Goal: Information Seeking & Learning: Learn about a topic

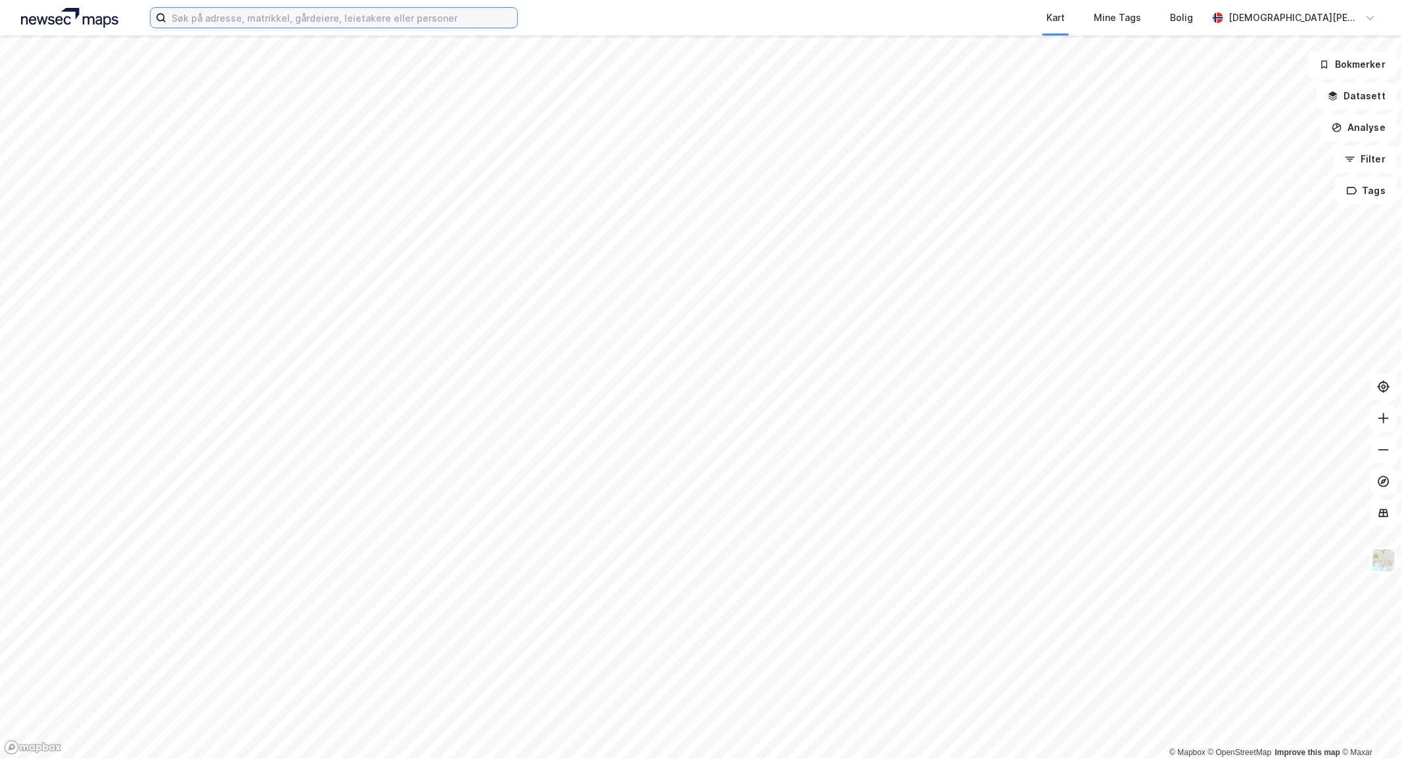
click at [380, 20] on input at bounding box center [341, 18] width 351 height 20
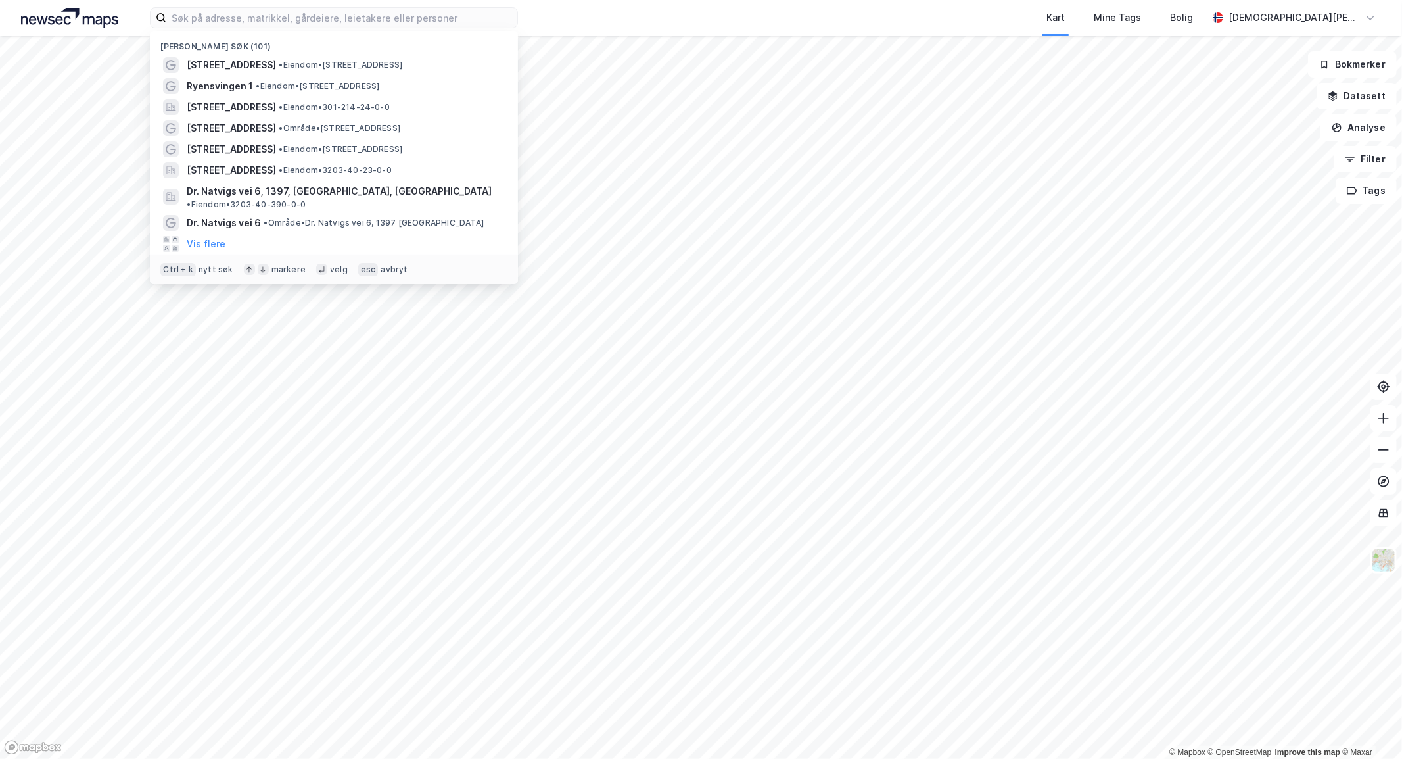
click at [609, 12] on div "Kart Mine Tags Bolig" at bounding box center [894, 17] width 626 height 35
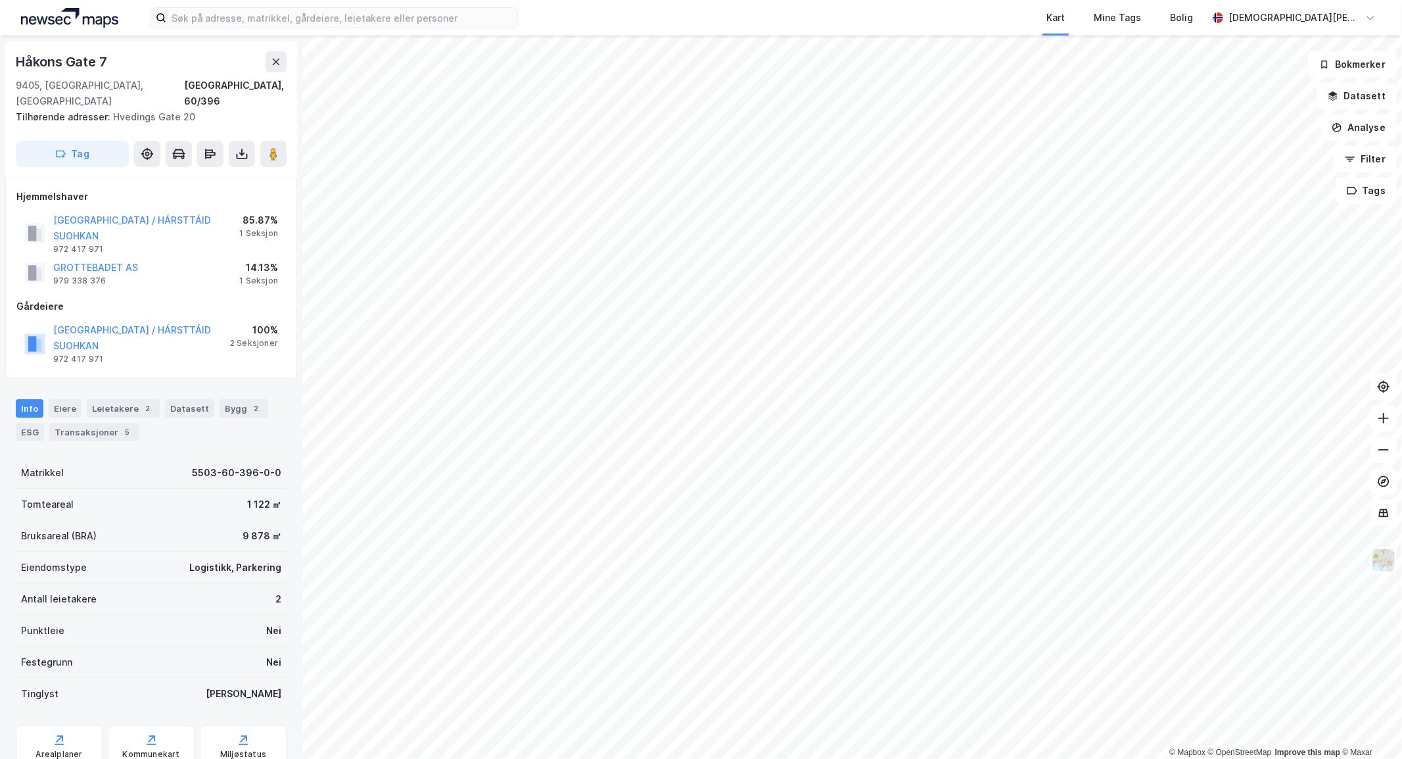
click at [971, 0] on html "Kart Mine Tags Bolig [PERSON_NAME] © Mapbox © OpenStreetMap Improve this map © …" at bounding box center [701, 379] width 1402 height 759
click at [927, 0] on html "Kart Mine Tags Bolig [PERSON_NAME] © Mapbox © OpenStreetMap Improve this map © …" at bounding box center [701, 379] width 1402 height 759
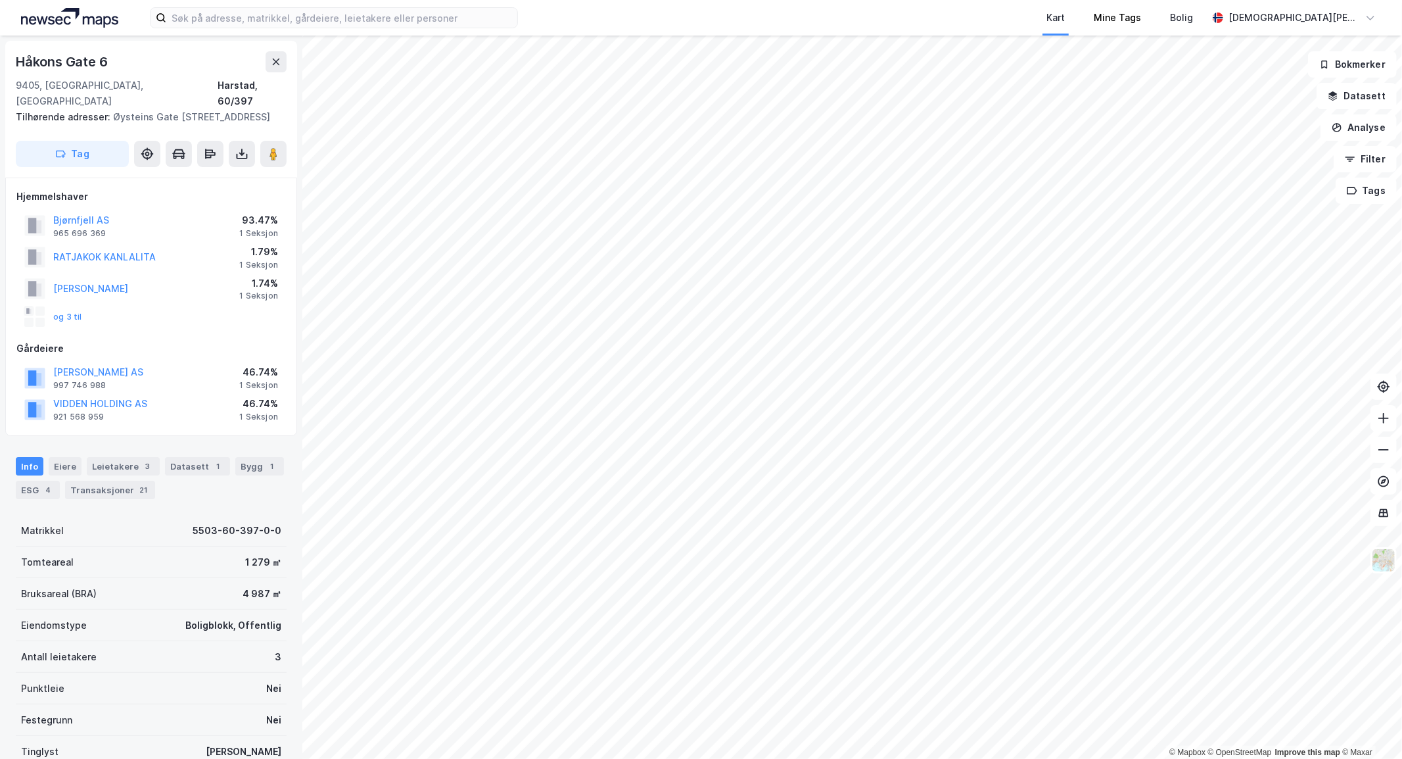
click at [1178, 22] on div "Kart Mine Tags Bolig [PERSON_NAME] © Mapbox © OpenStreetMap Improve this map © …" at bounding box center [701, 379] width 1402 height 759
click at [1067, 0] on html "Kart Mine Tags Bolig [PERSON_NAME] © Mapbox © OpenStreetMap Improve this map © …" at bounding box center [701, 379] width 1402 height 759
click at [733, 0] on html "Kart Mine Tags Bolig [PERSON_NAME] © Mapbox © OpenStreetMap Improve this map © …" at bounding box center [701, 379] width 1402 height 759
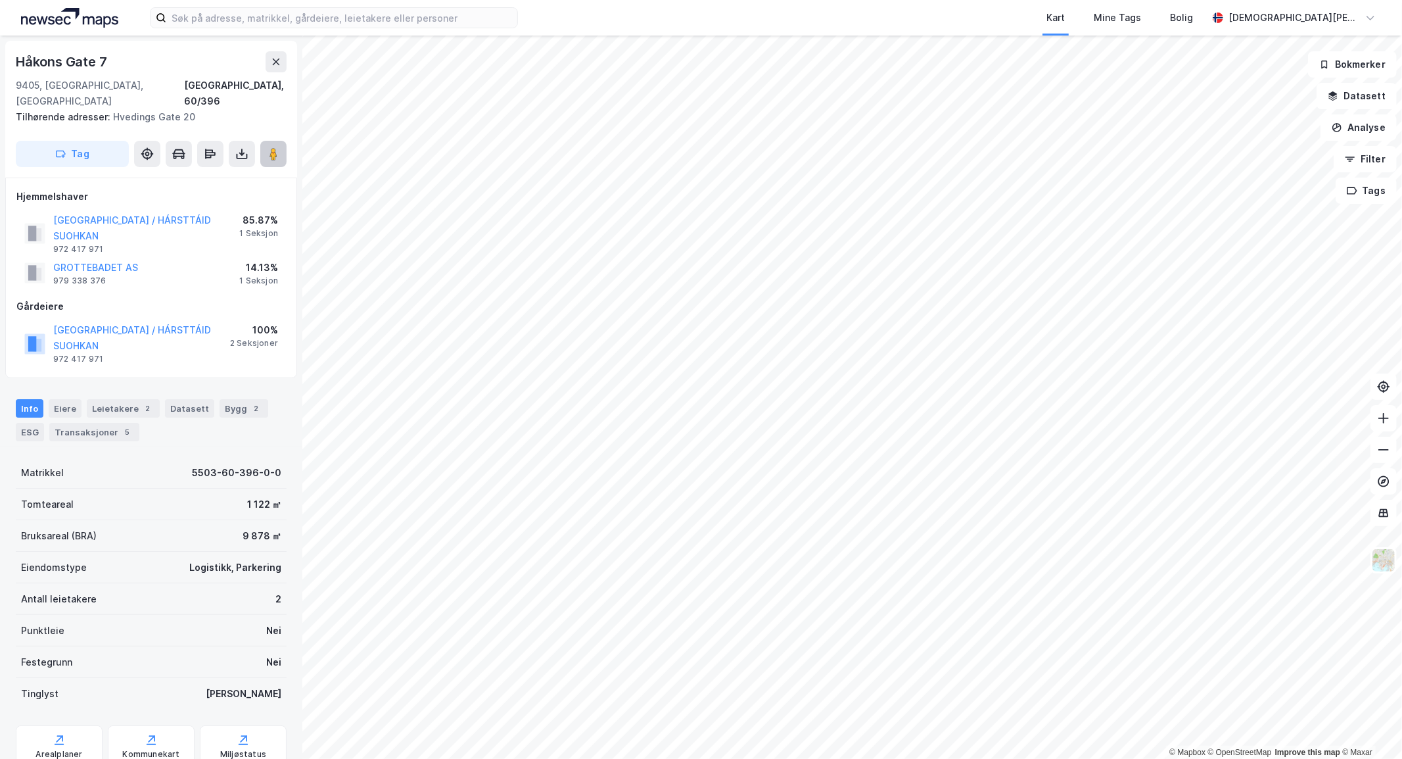
click at [268, 147] on icon at bounding box center [273, 153] width 13 height 13
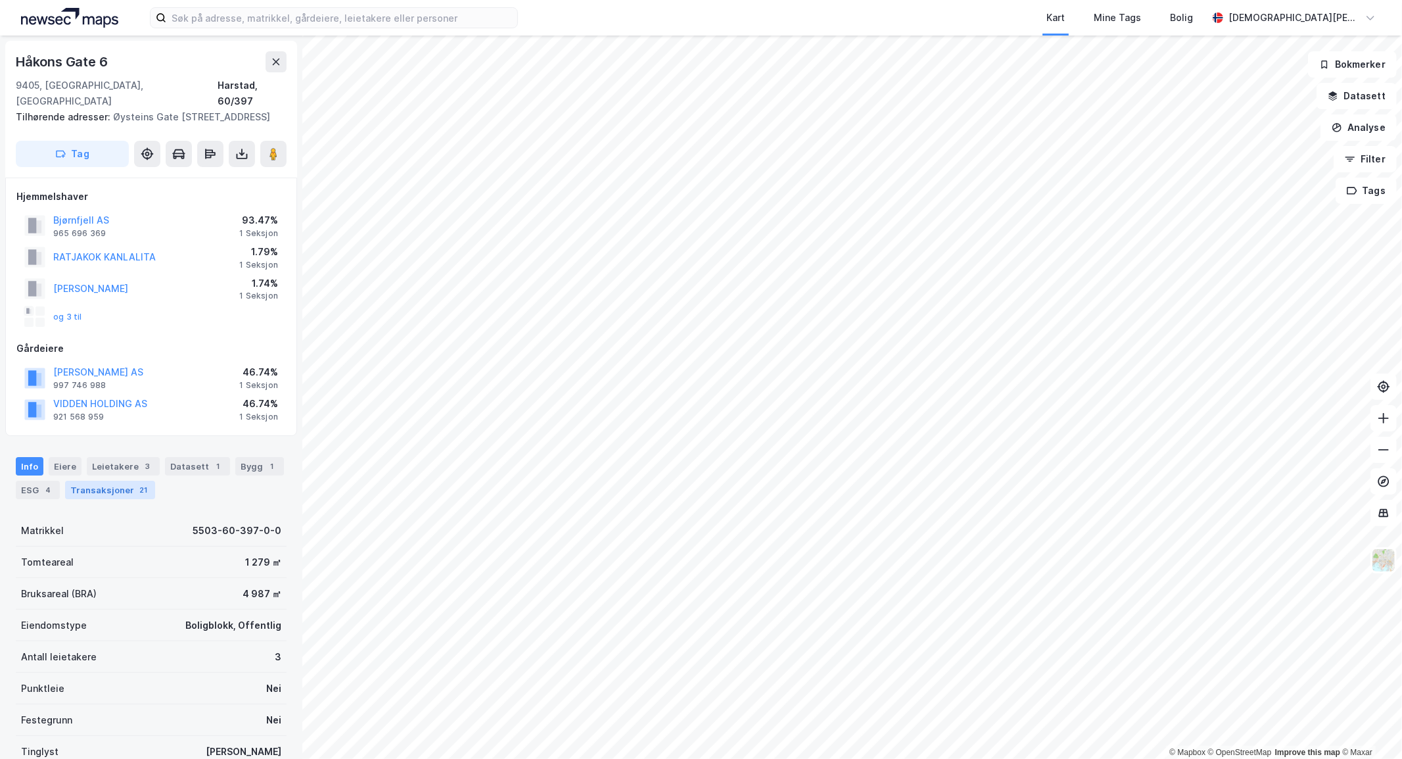
click at [124, 480] on div "Transaksjoner 21" at bounding box center [110, 489] width 90 height 18
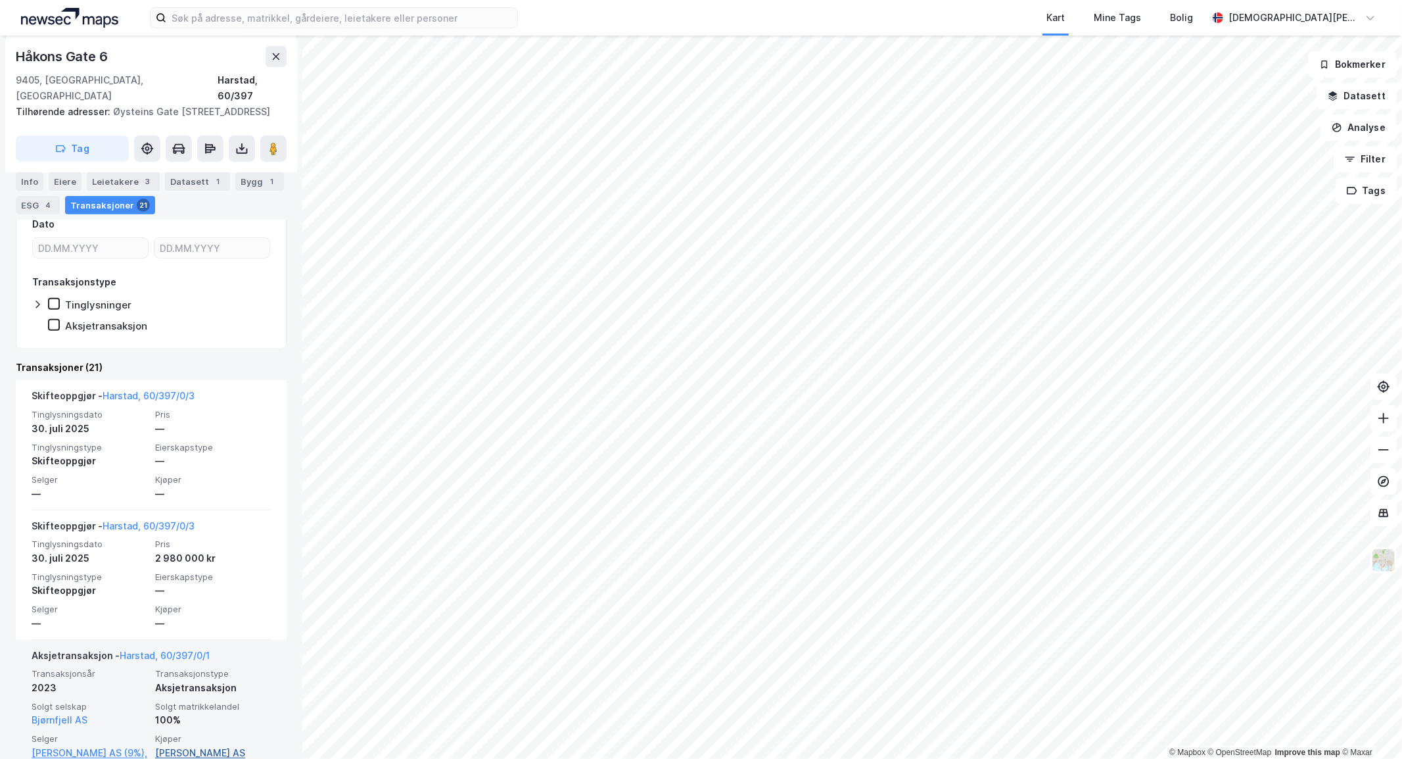
scroll to position [608, 0]
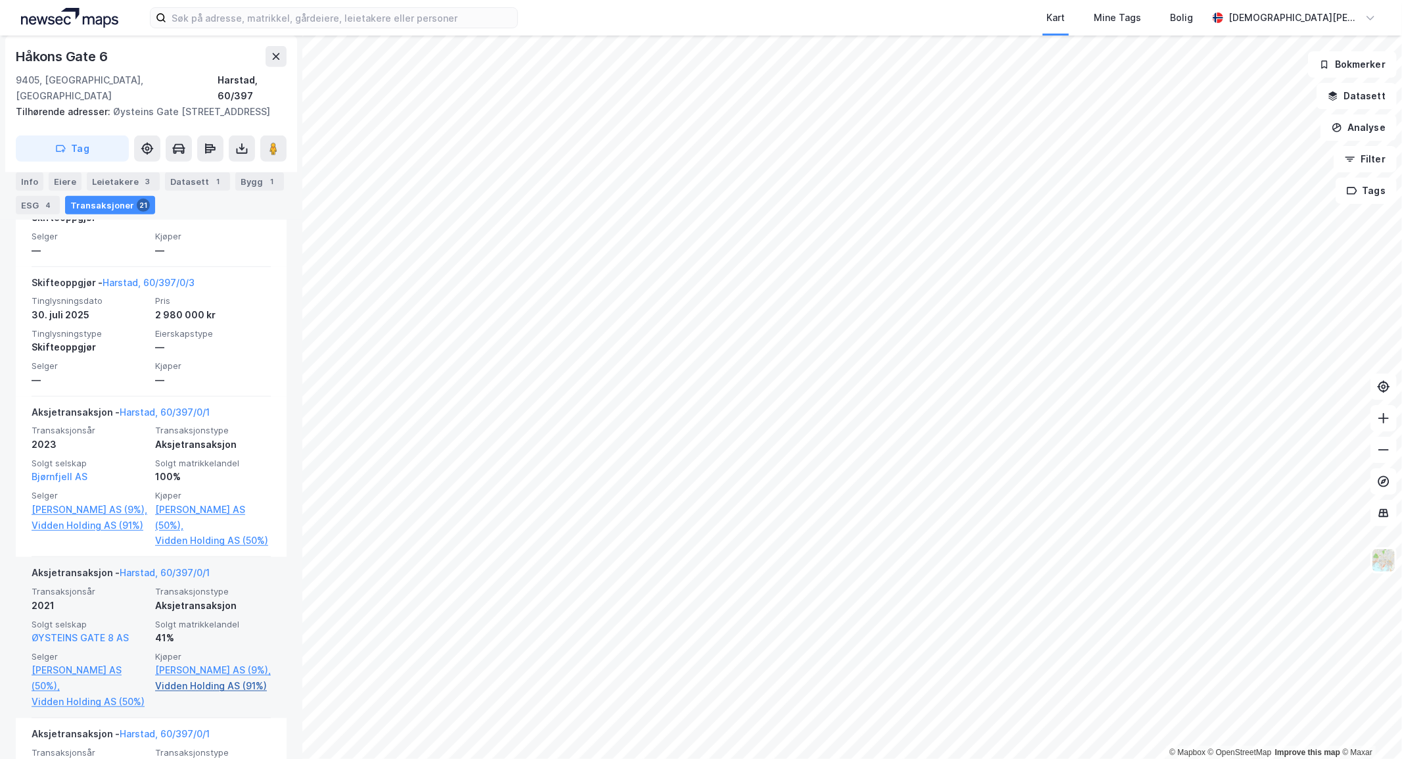
click at [197, 678] on link "Vidden Holding AS (91%)" at bounding box center [213, 686] width 116 height 16
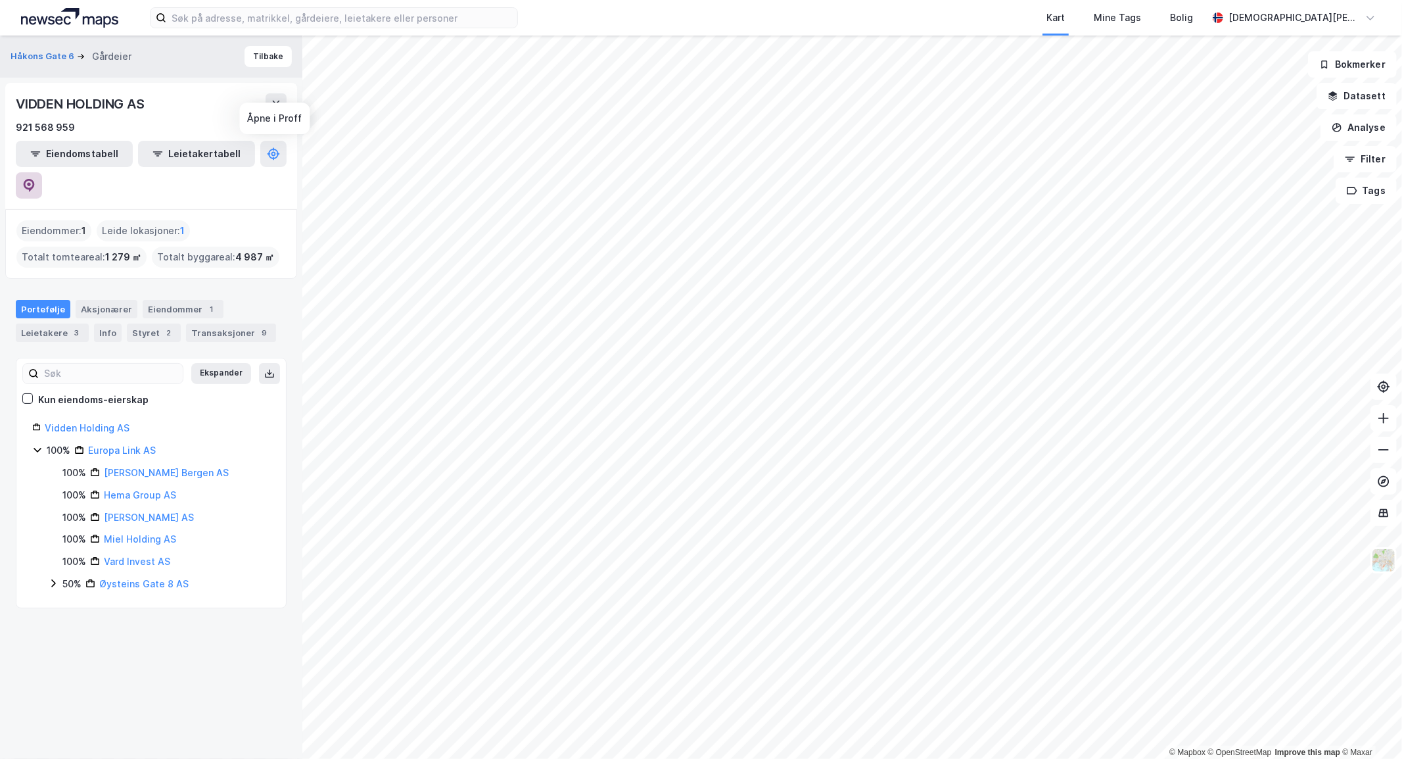
click at [35, 179] on icon at bounding box center [29, 185] width 11 height 13
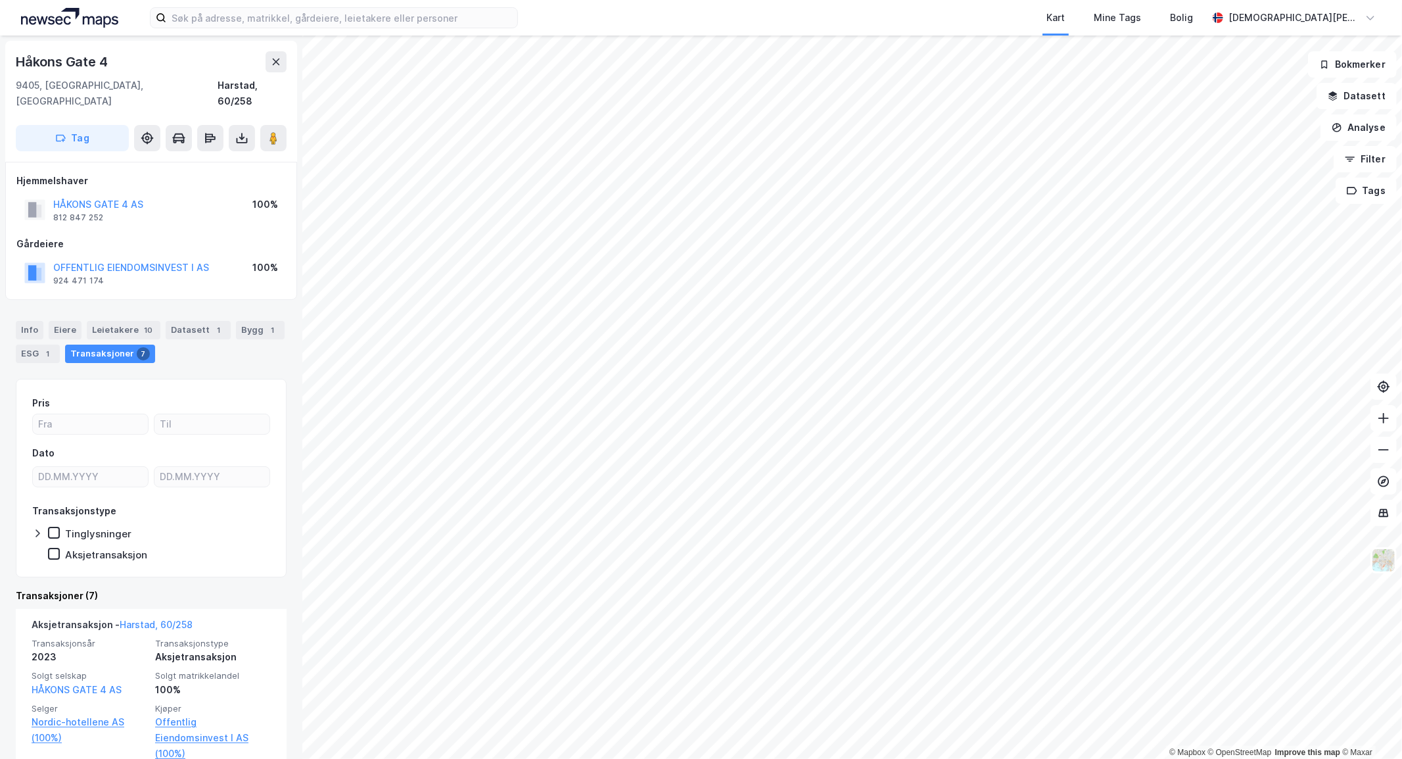
scroll to position [365, 0]
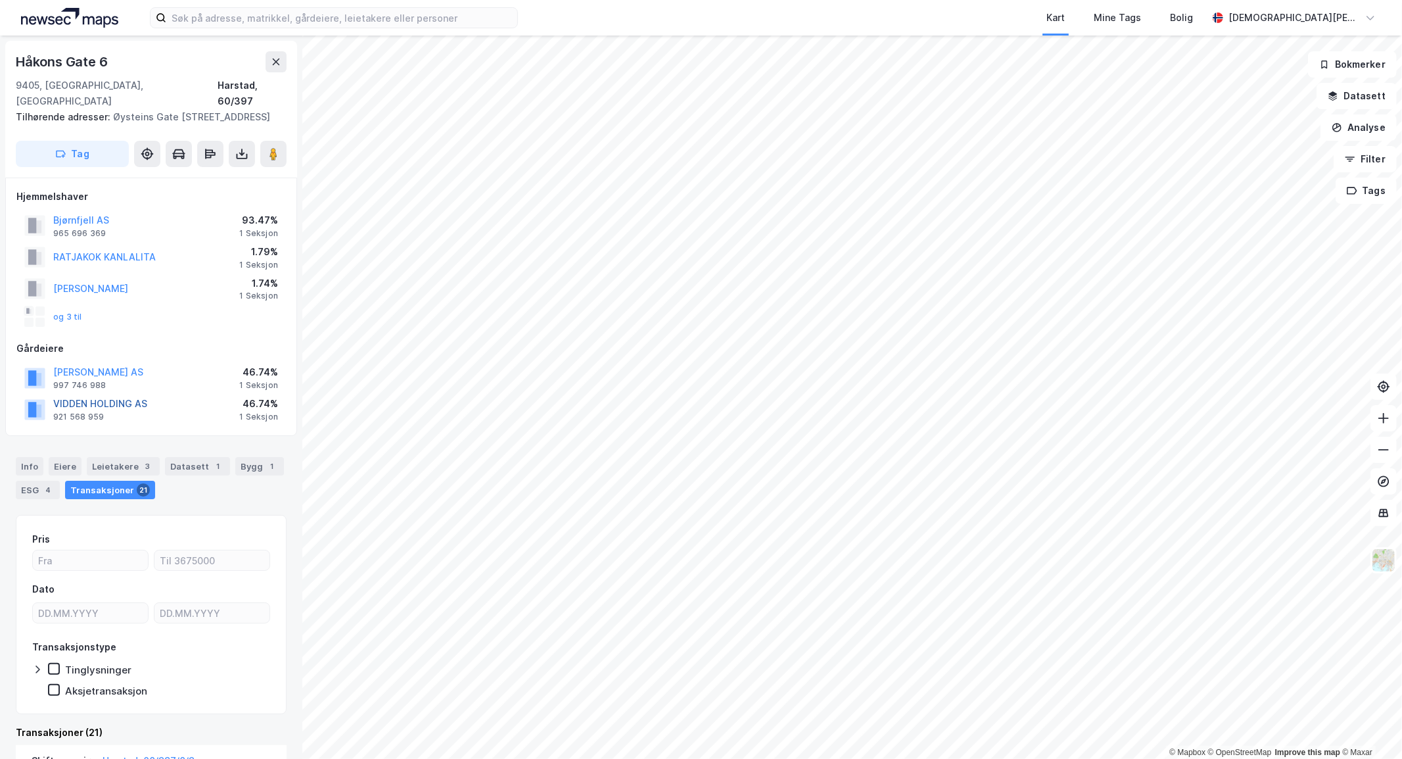
click at [0, 0] on button "VIDDEN HOLDING AS" at bounding box center [0, 0] width 0 height 0
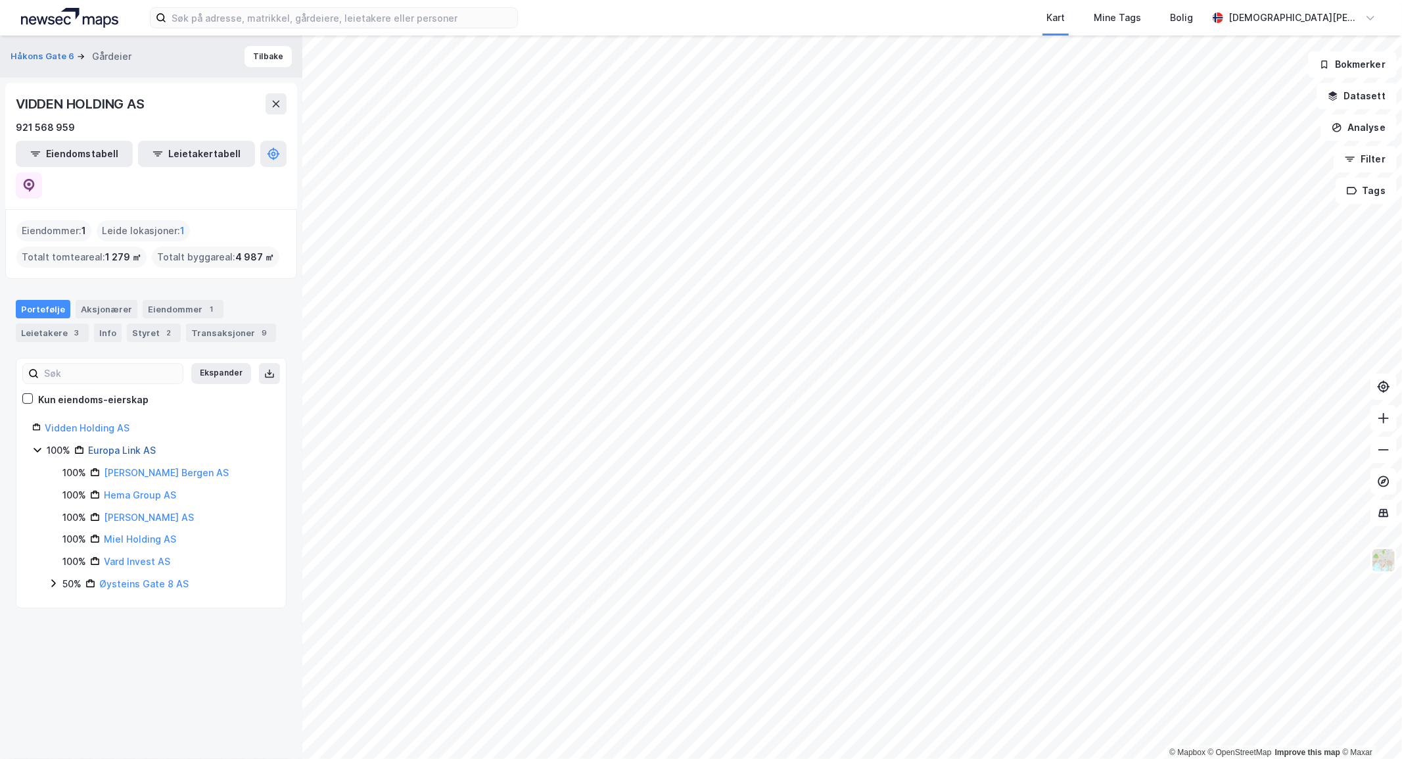
click at [127, 444] on link "Europa Link AS" at bounding box center [122, 449] width 68 height 11
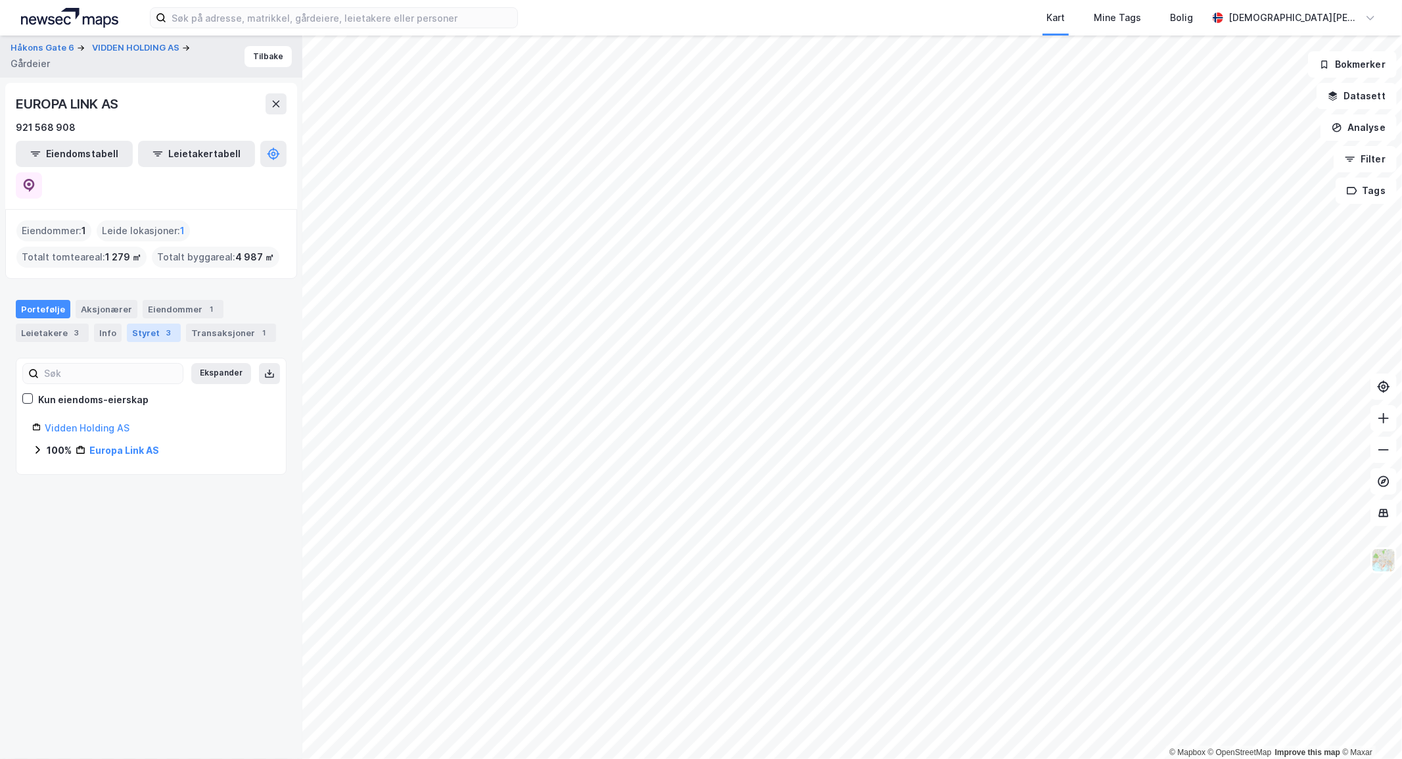
click at [154, 323] on div "Styret 3" at bounding box center [154, 332] width 54 height 18
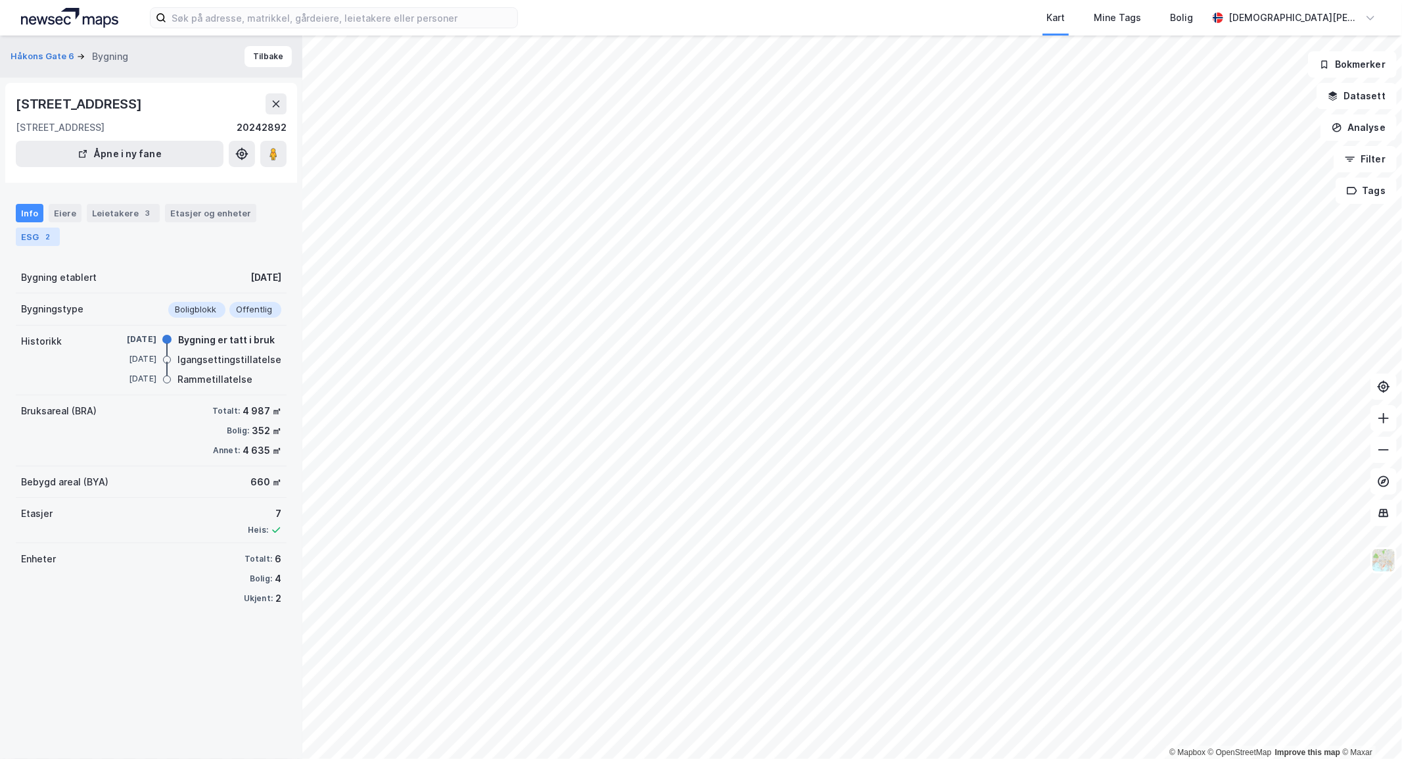
click at [26, 235] on div "ESG 2" at bounding box center [38, 236] width 44 height 18
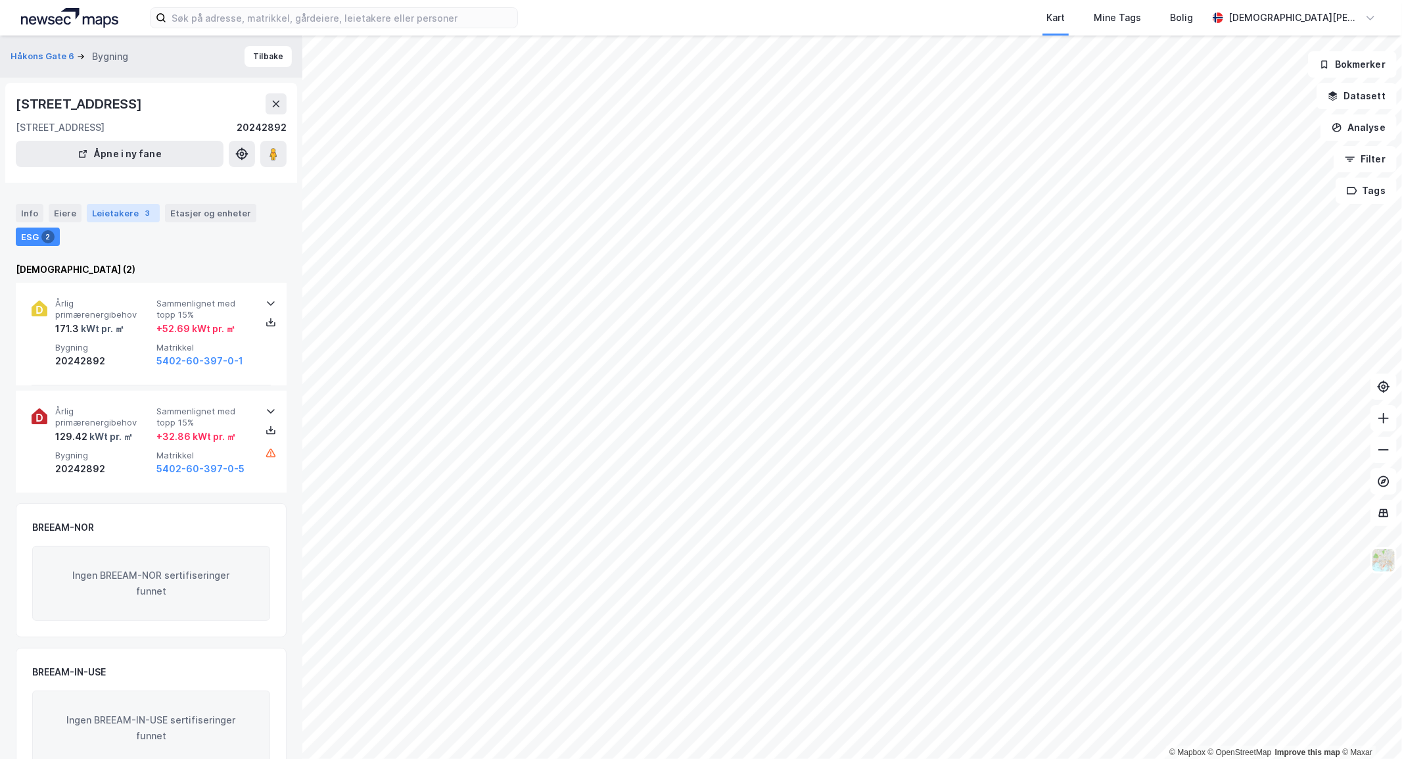
click at [108, 208] on div "Leietakere 3" at bounding box center [123, 213] width 73 height 18
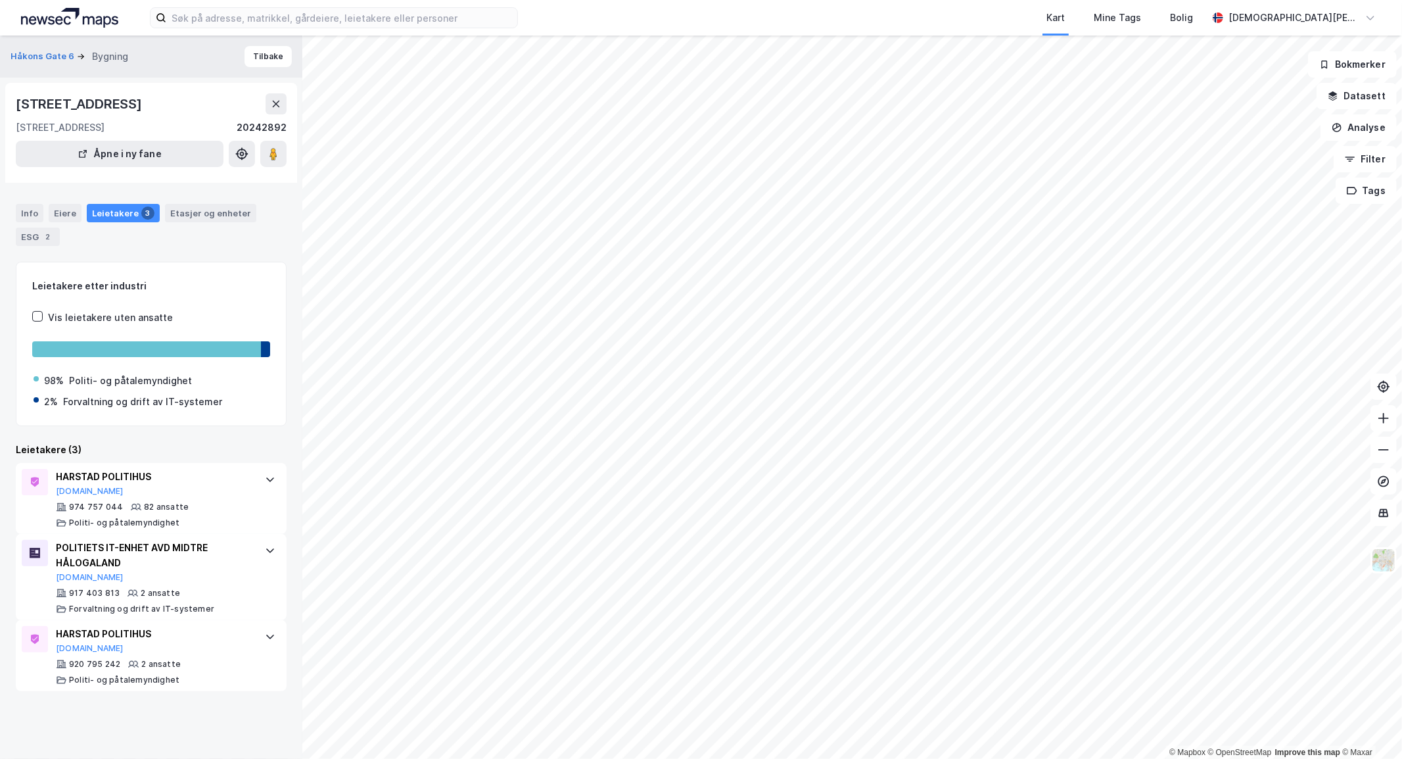
click at [214, 200] on div "Info Eiere Leietakere 3 Etasjer og enheter ESG 2" at bounding box center [151, 219] width 302 height 63
click at [213, 212] on div "Etasjer og enheter" at bounding box center [210, 213] width 81 height 12
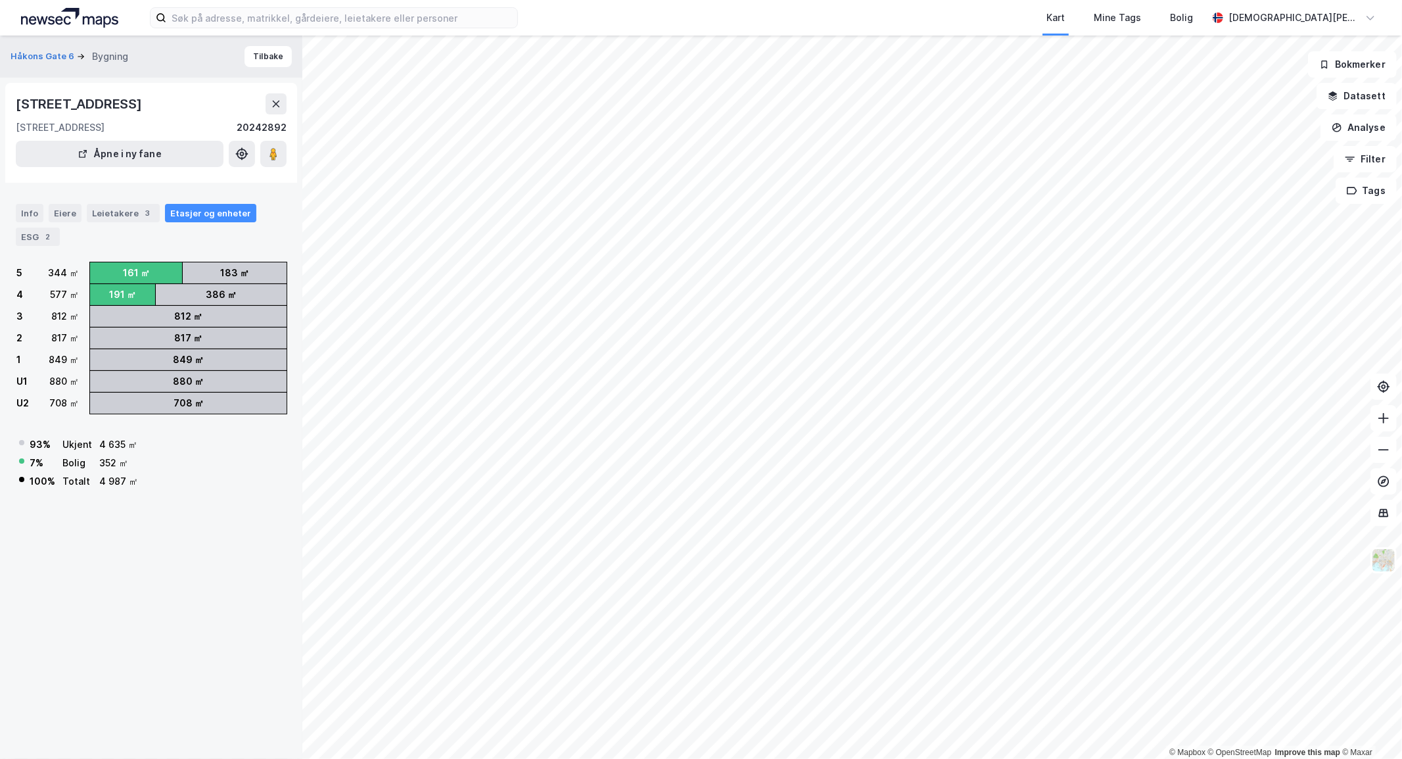
click at [147, 563] on div "Håkons Gate 6 Bygning Tilbake [STREET_ADDRESS], [STREET_ADDRESS] gate 8 2024289…" at bounding box center [151, 396] width 302 height 723
click at [117, 214] on div "Leietakere 3" at bounding box center [123, 213] width 73 height 18
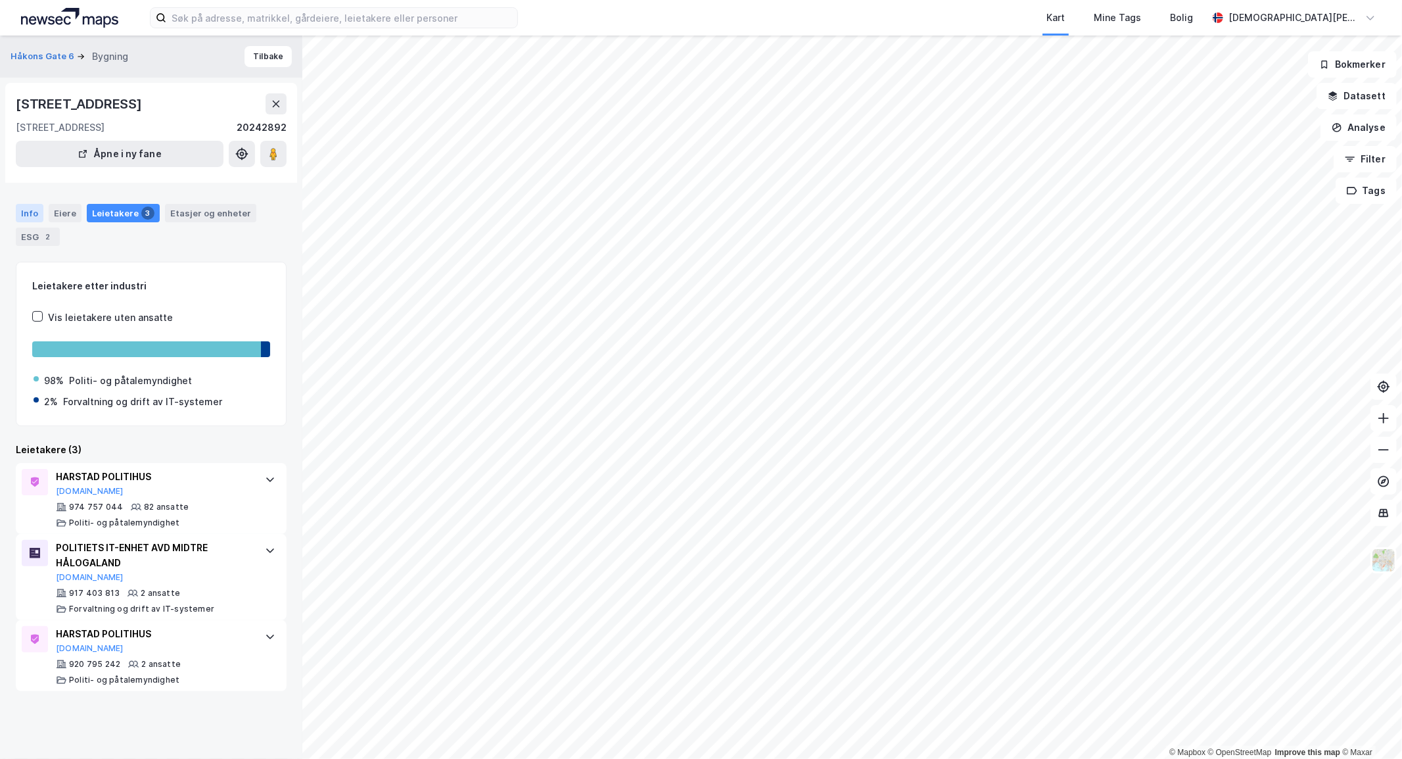
click at [35, 214] on div "Info" at bounding box center [30, 213] width 28 height 18
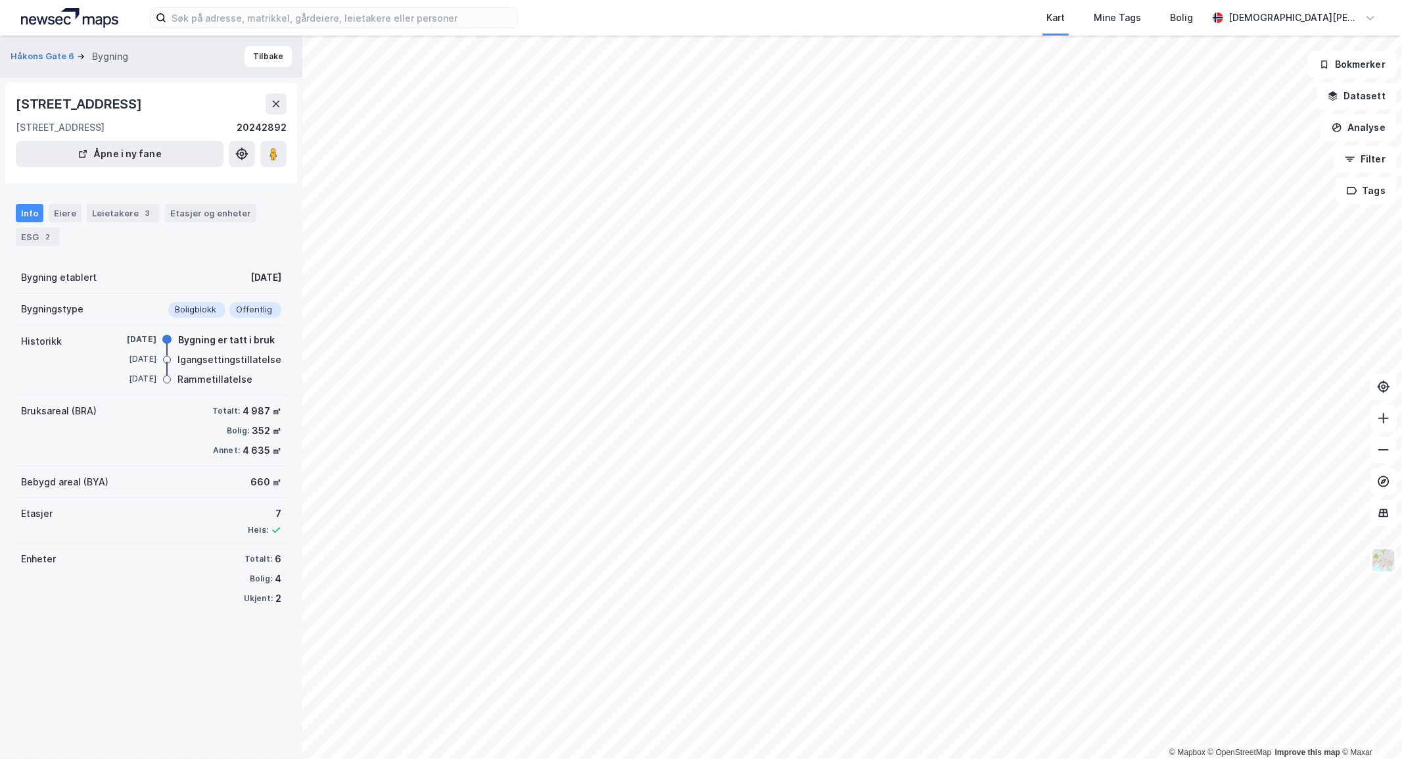
click at [26, 214] on div "Info" at bounding box center [30, 213] width 28 height 18
click at [263, 55] on button "Tilbake" at bounding box center [268, 56] width 47 height 21
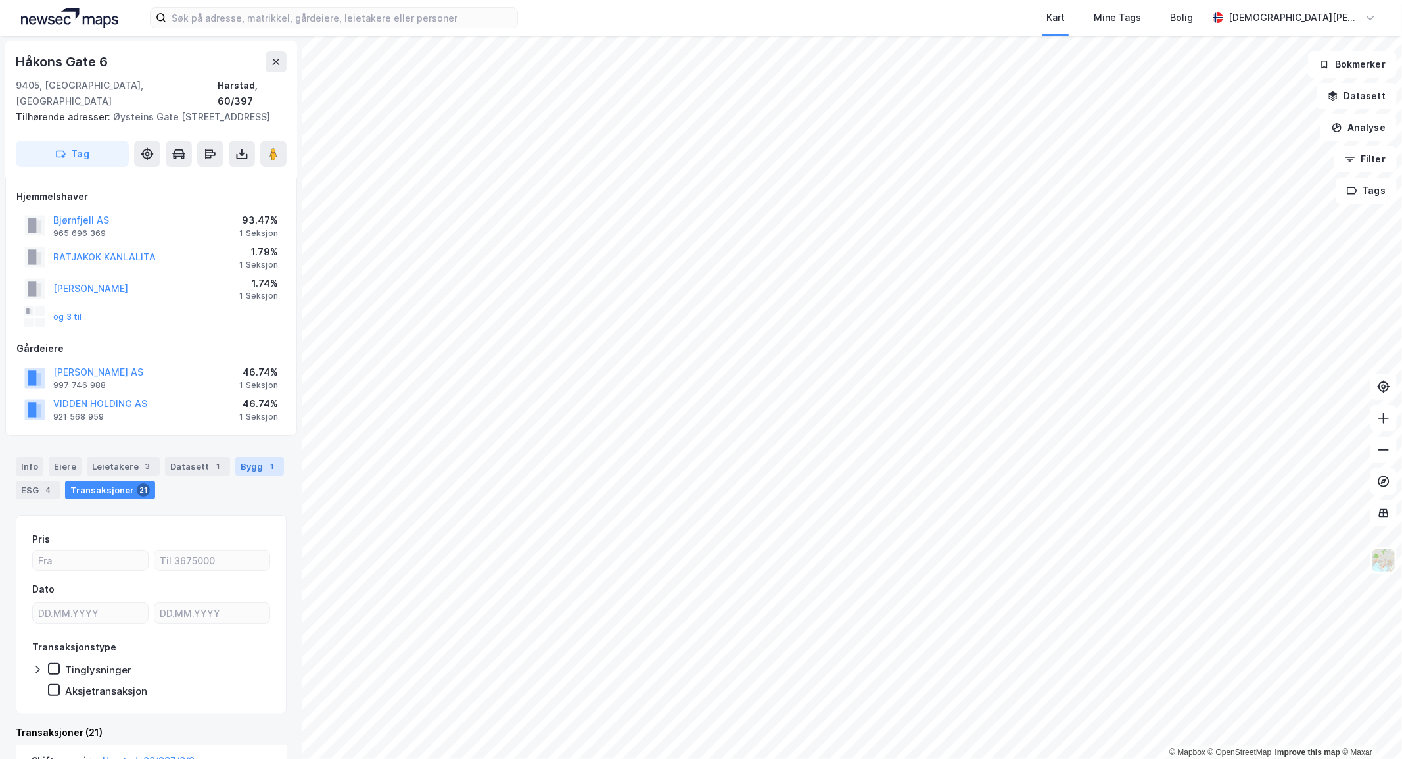
click at [266, 459] on div "1" at bounding box center [272, 465] width 13 height 13
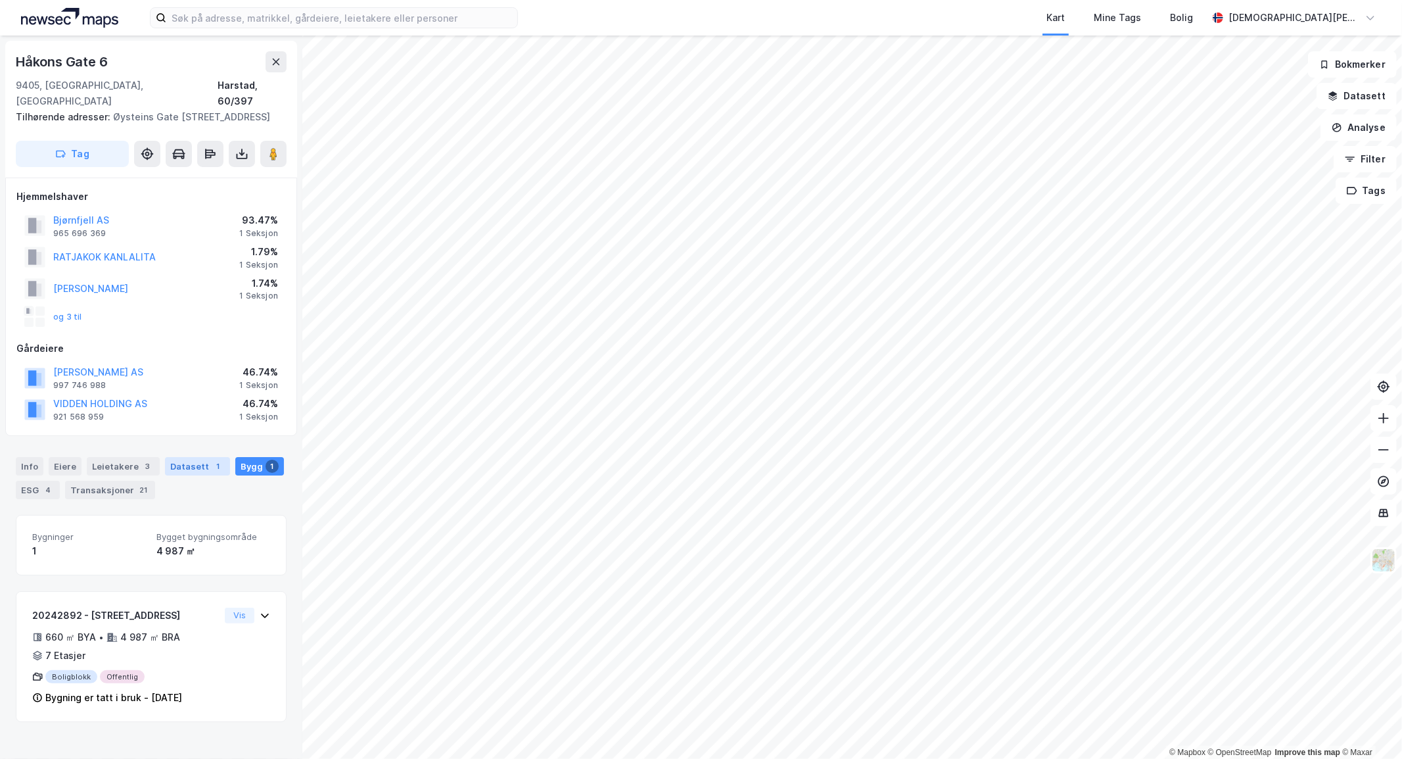
click at [212, 459] on div "1" at bounding box center [218, 465] width 13 height 13
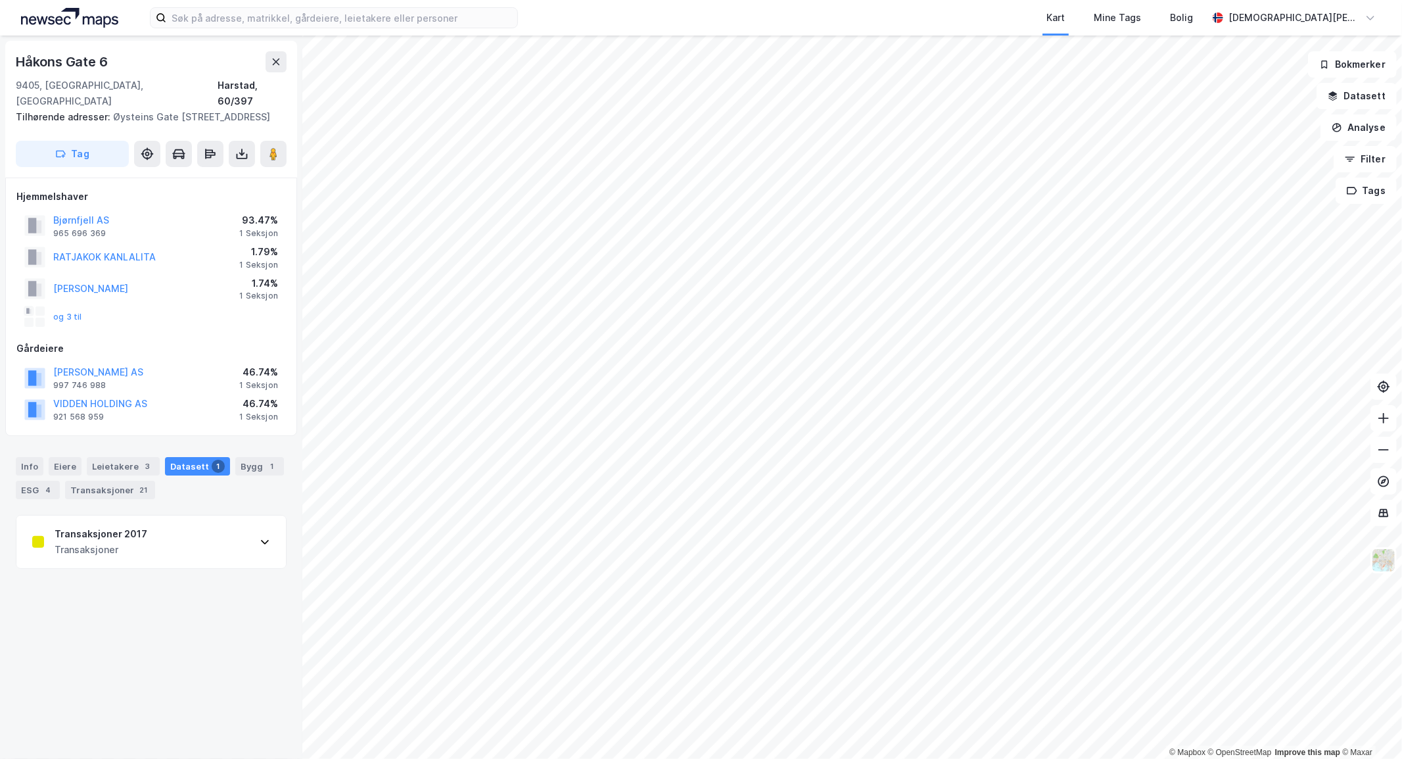
click at [188, 528] on div "Transaksjoner 2017 Transaksjoner" at bounding box center [150, 541] width 269 height 53
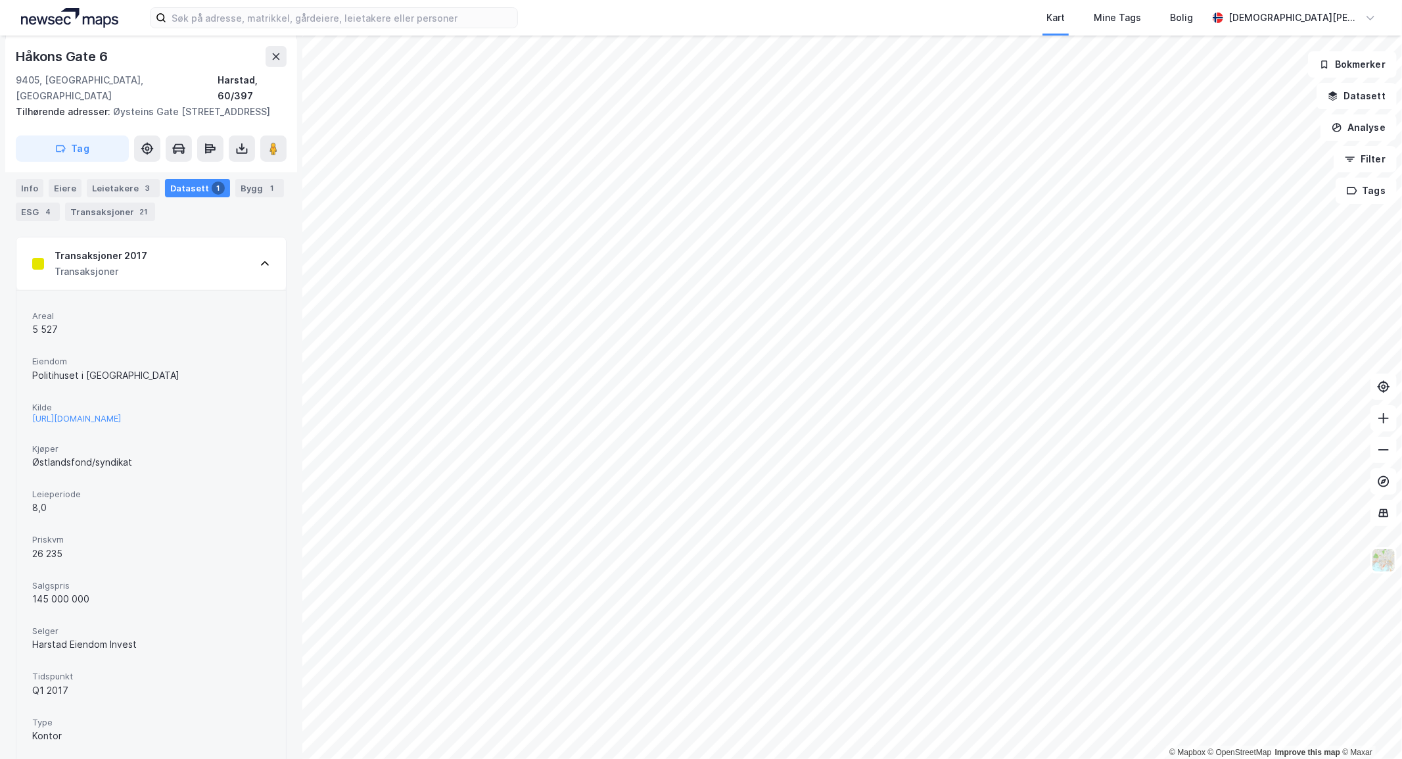
scroll to position [294, 0]
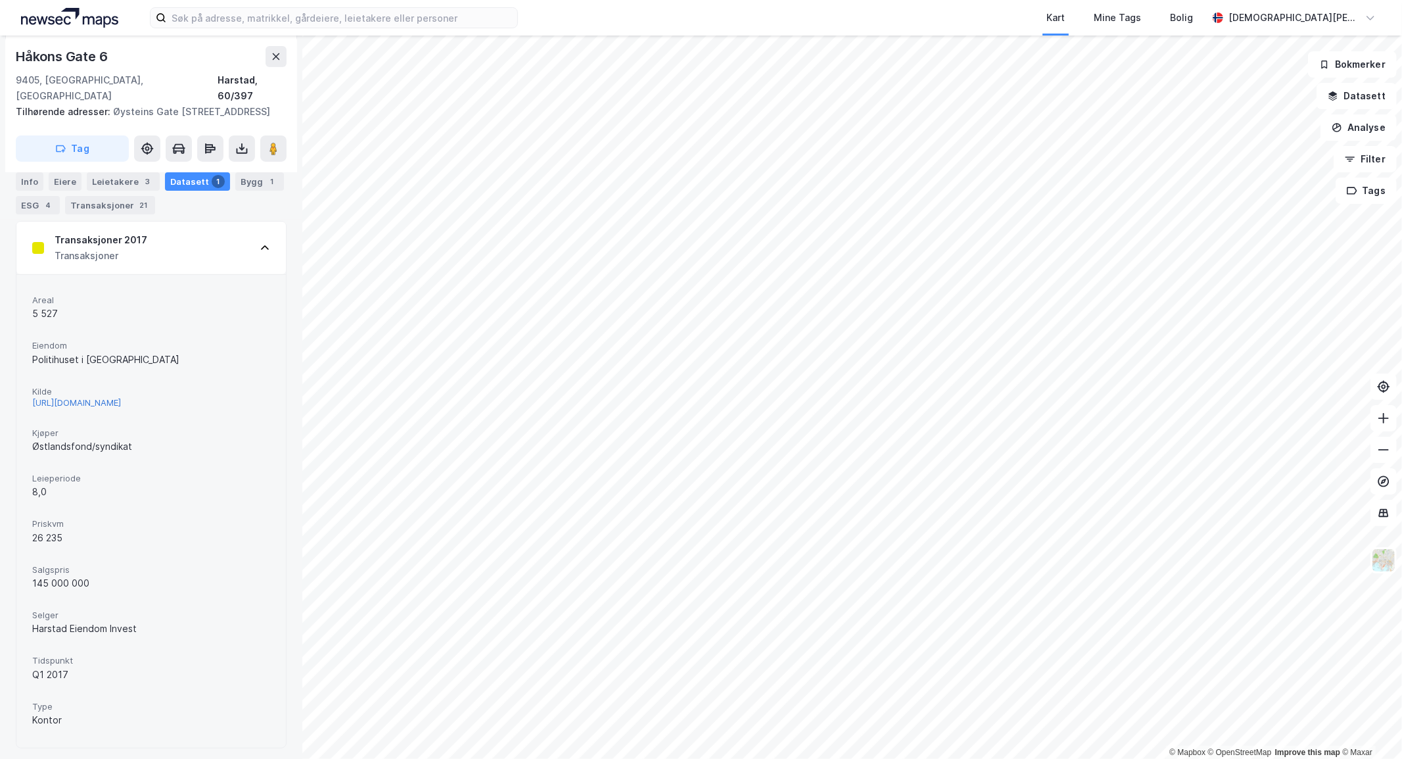
click at [121, 397] on div "[URL][DOMAIN_NAME]" at bounding box center [76, 402] width 89 height 11
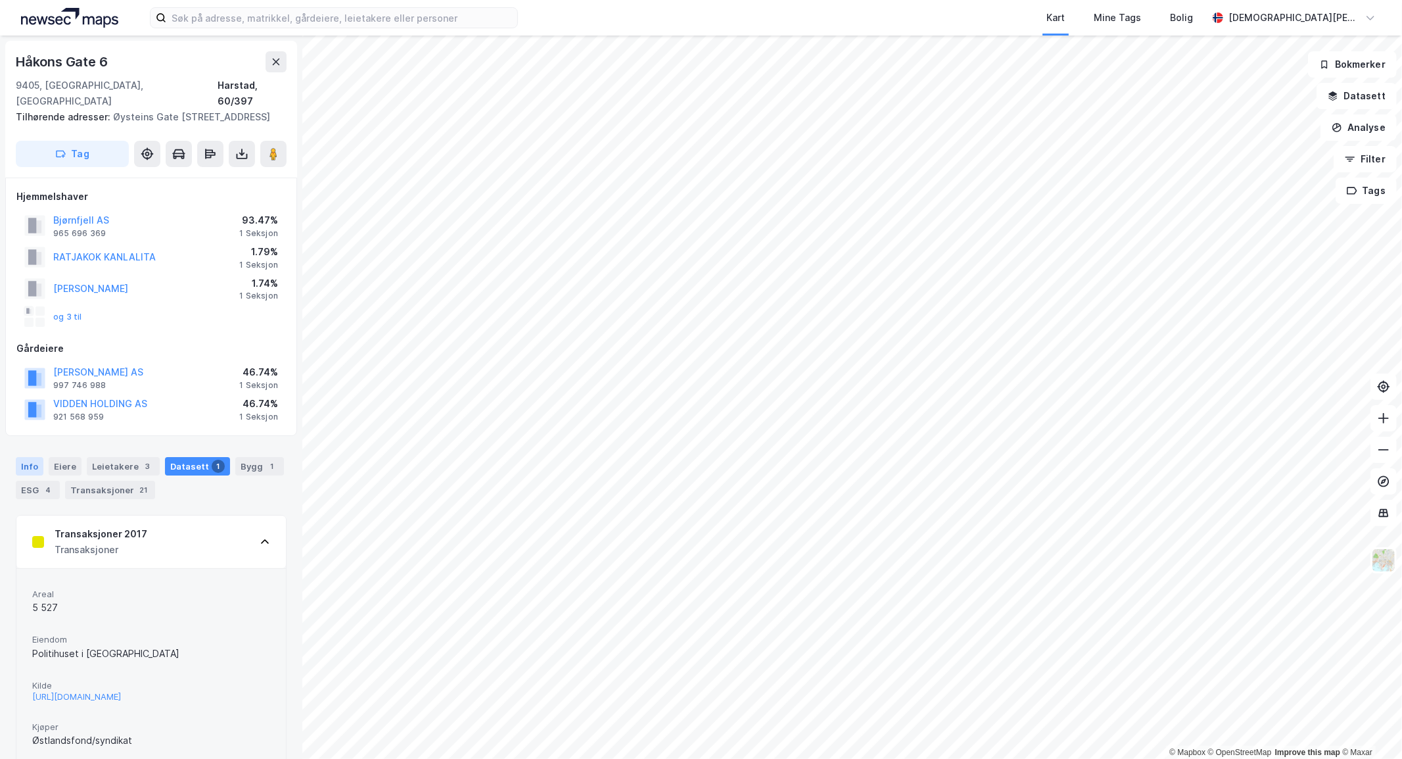
click at [18, 457] on div "Info" at bounding box center [30, 466] width 28 height 18
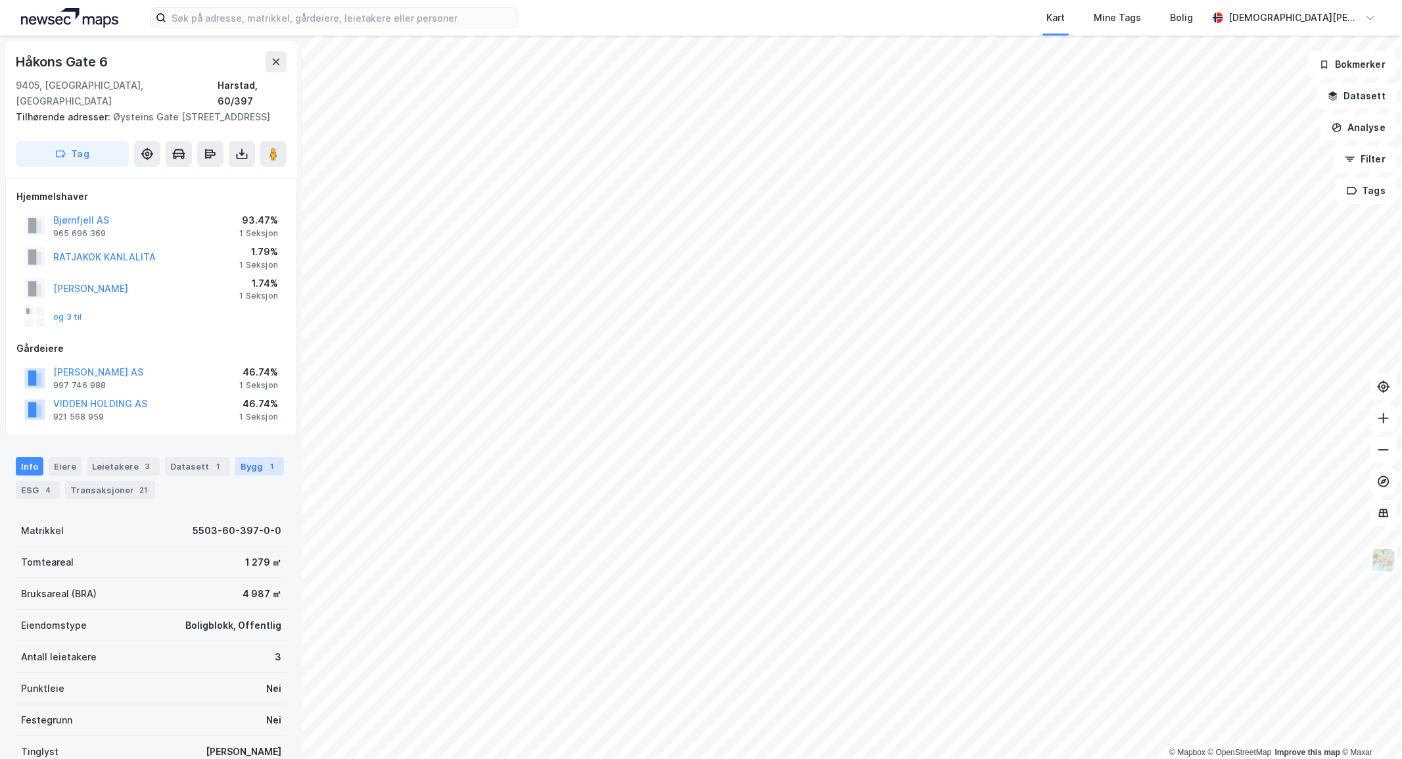
click at [237, 457] on div "Bygg 1" at bounding box center [259, 466] width 49 height 18
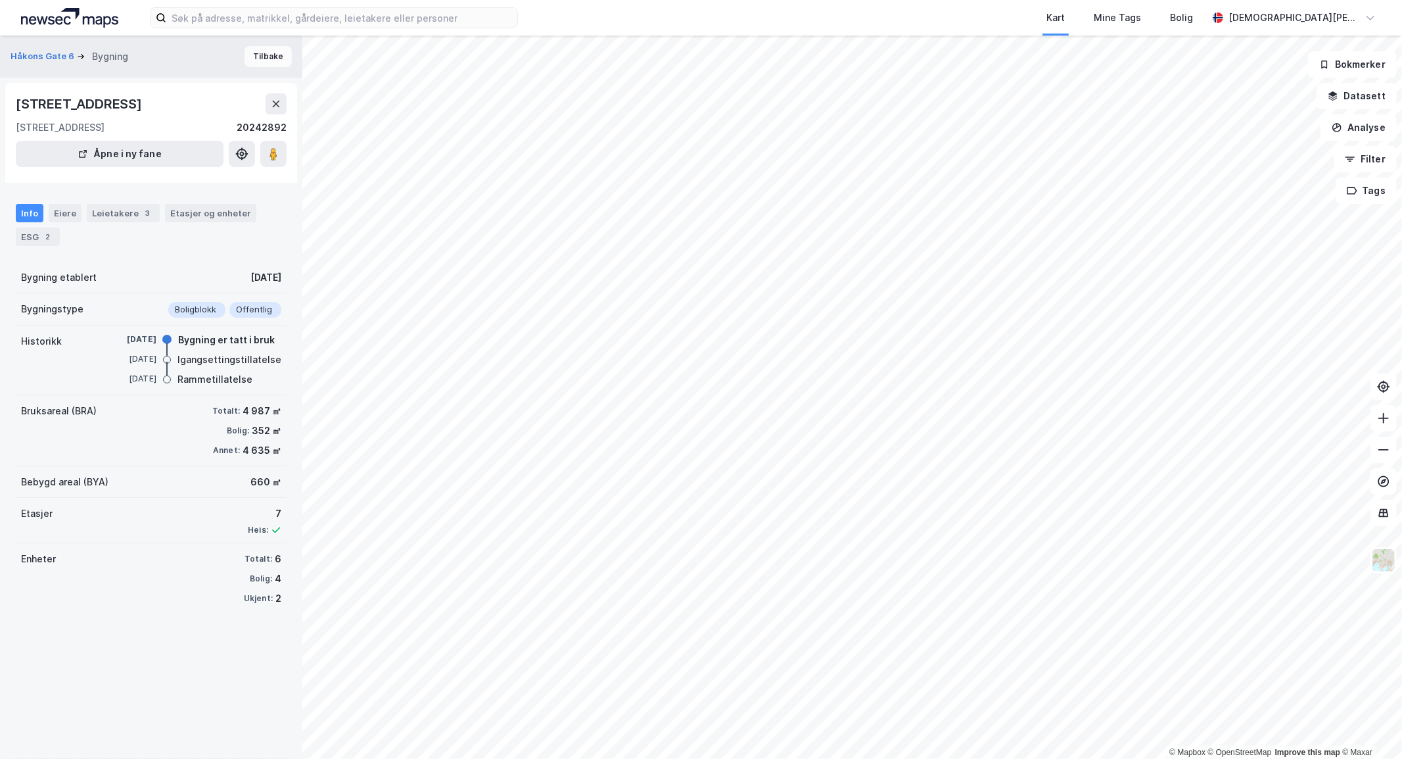
click at [258, 60] on button "Tilbake" at bounding box center [268, 56] width 47 height 21
click at [268, 60] on button "Tilbake" at bounding box center [268, 56] width 47 height 21
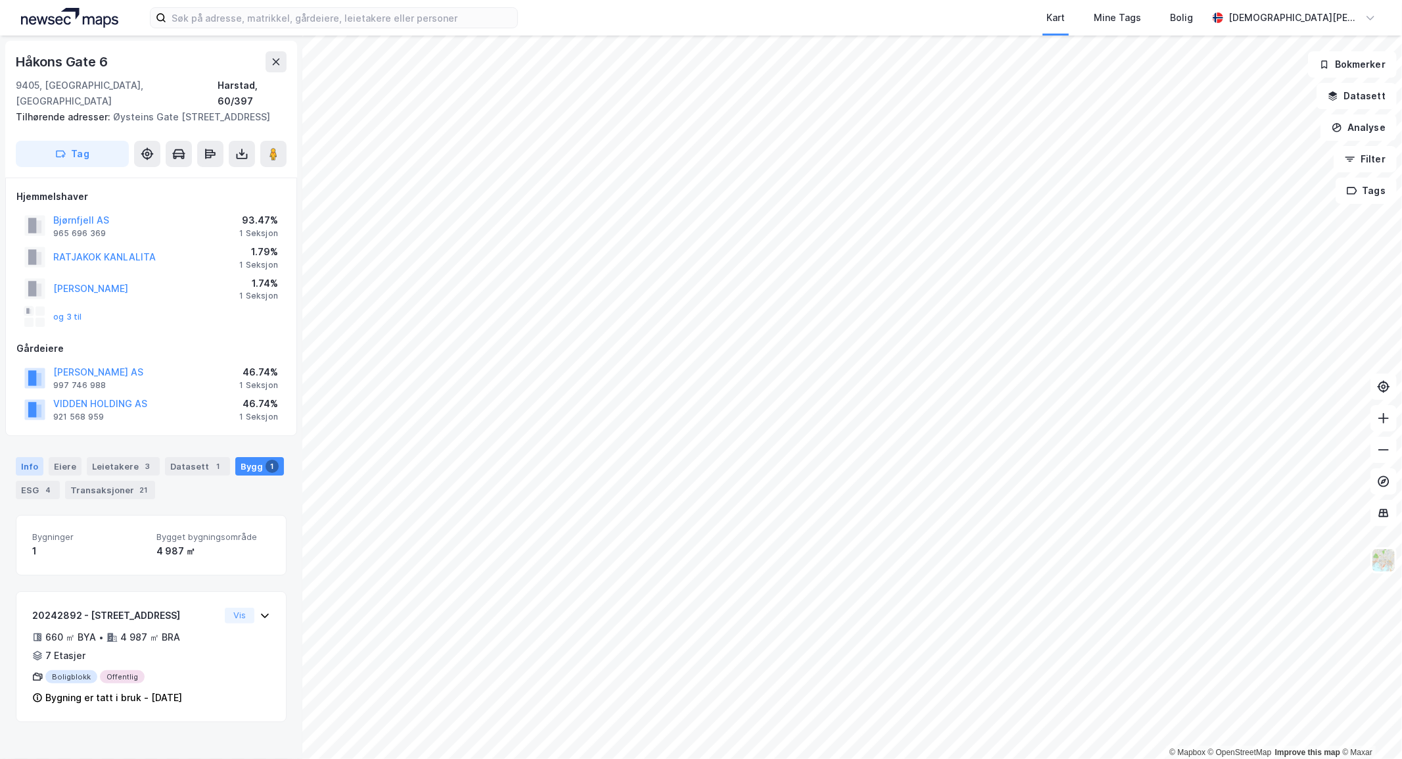
click at [33, 457] on div "Info" at bounding box center [30, 466] width 28 height 18
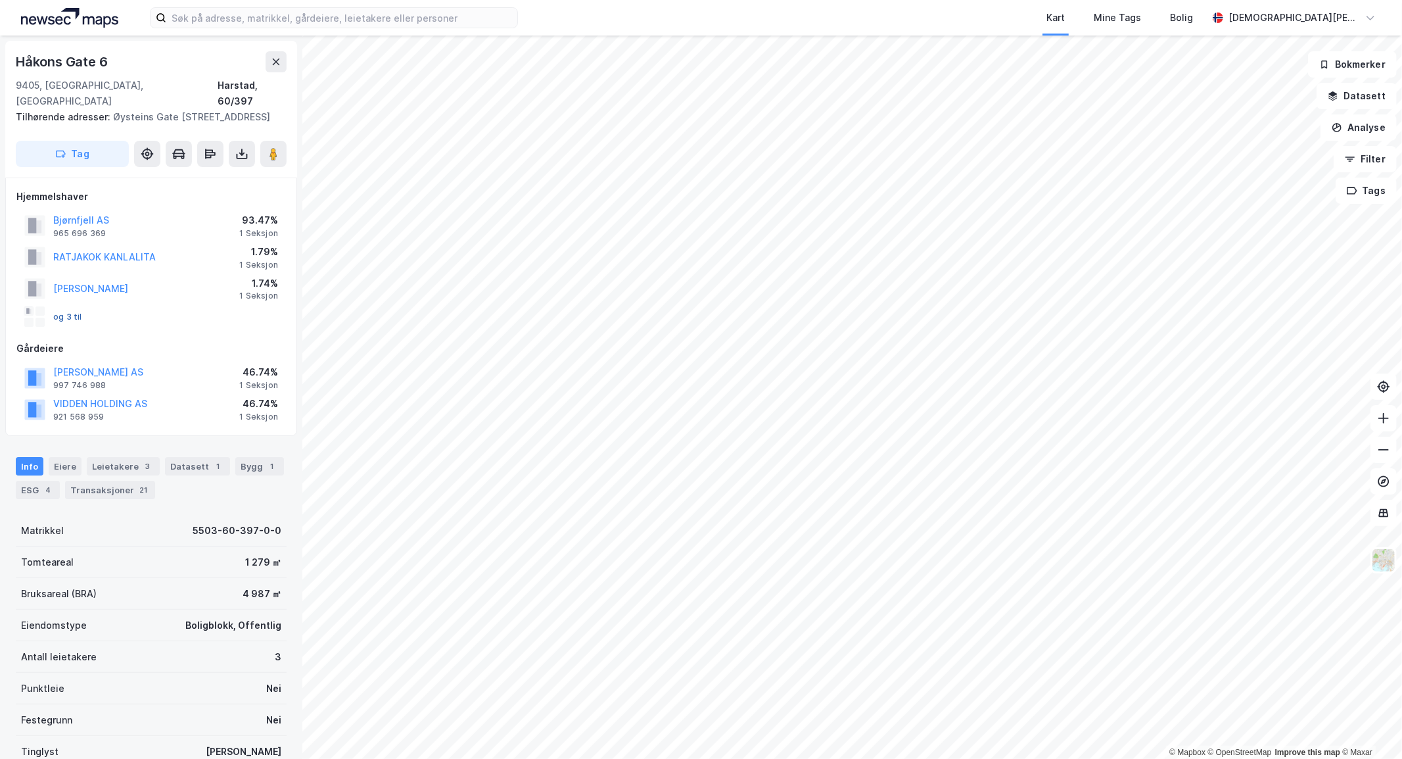
click at [0, 0] on button "og 3 til" at bounding box center [0, 0] width 0 height 0
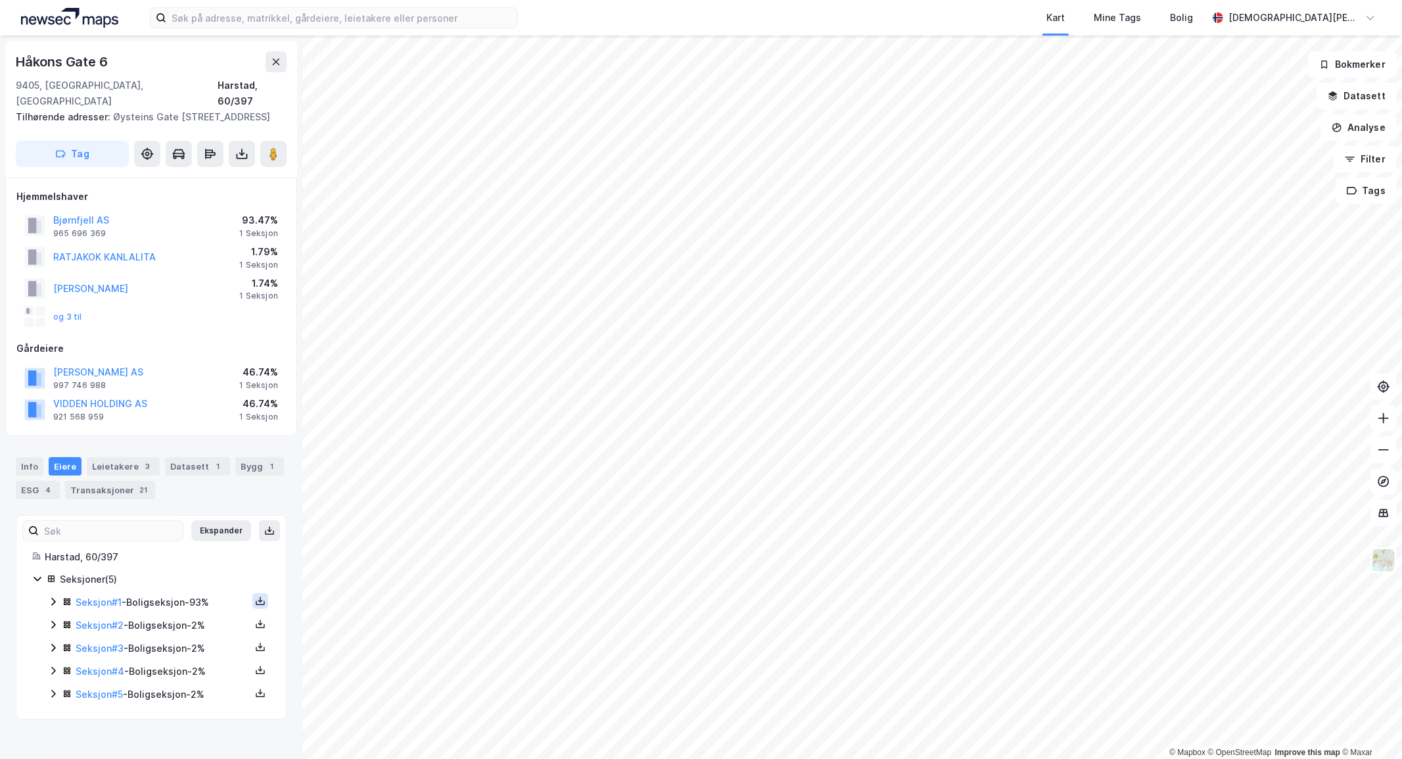
click at [255, 595] on icon at bounding box center [260, 600] width 11 height 11
click at [258, 599] on icon at bounding box center [260, 600] width 5 height 3
click at [162, 594] on div "Seksjon # 1 - Boligseksjon - 93%" at bounding box center [163, 602] width 175 height 16
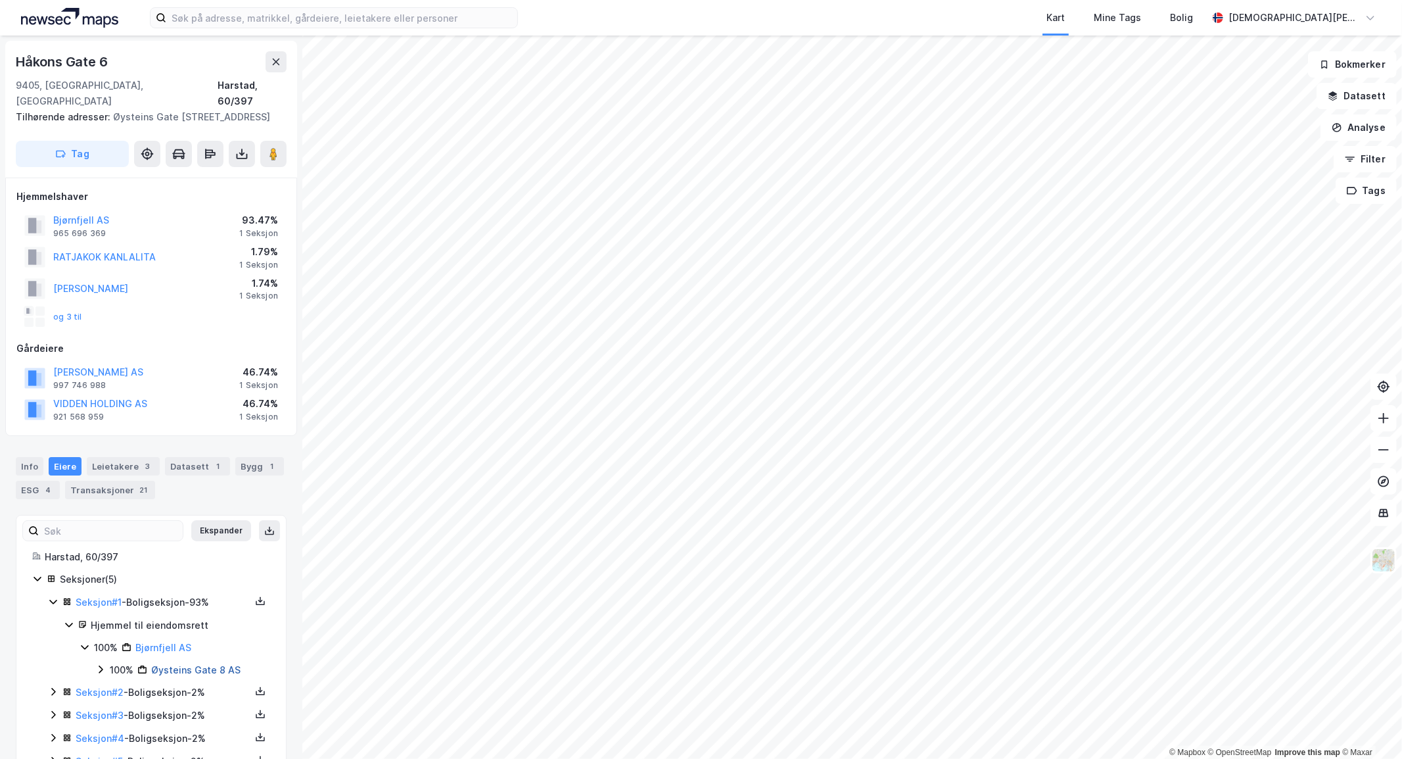
click at [210, 664] on link "Øysteins Gate 8 AS" at bounding box center [195, 669] width 89 height 11
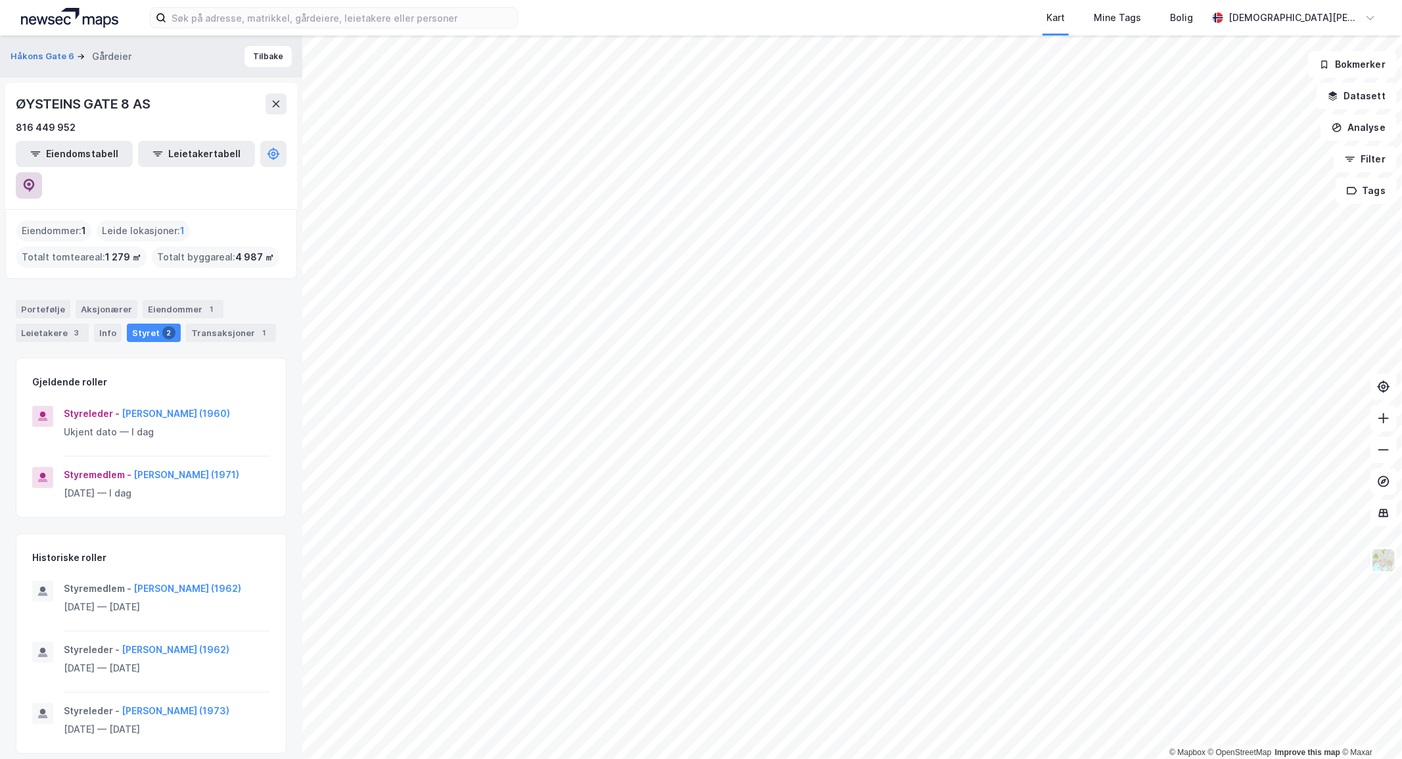
click at [35, 179] on icon at bounding box center [28, 185] width 13 height 13
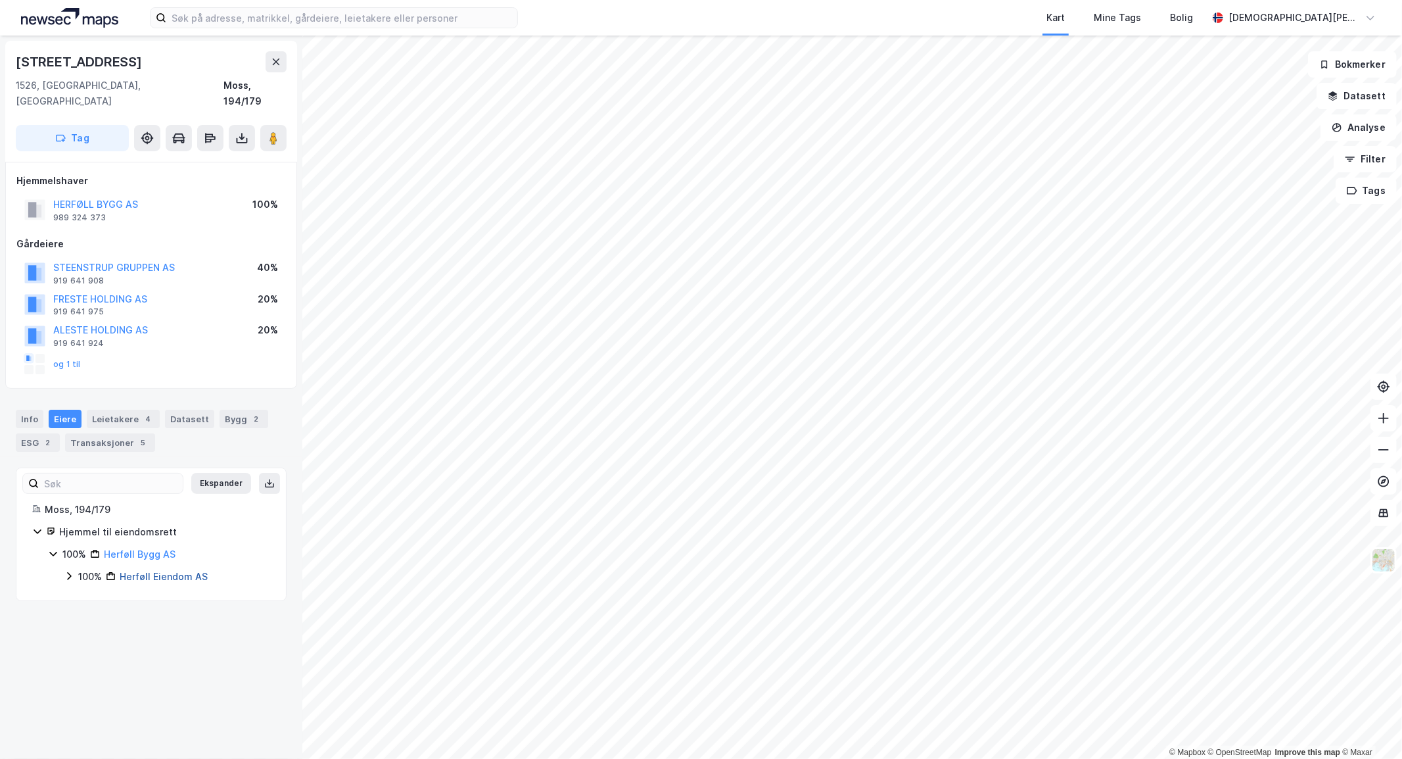
click at [179, 571] on link "Herføll Eiendom AS" at bounding box center [164, 576] width 88 height 11
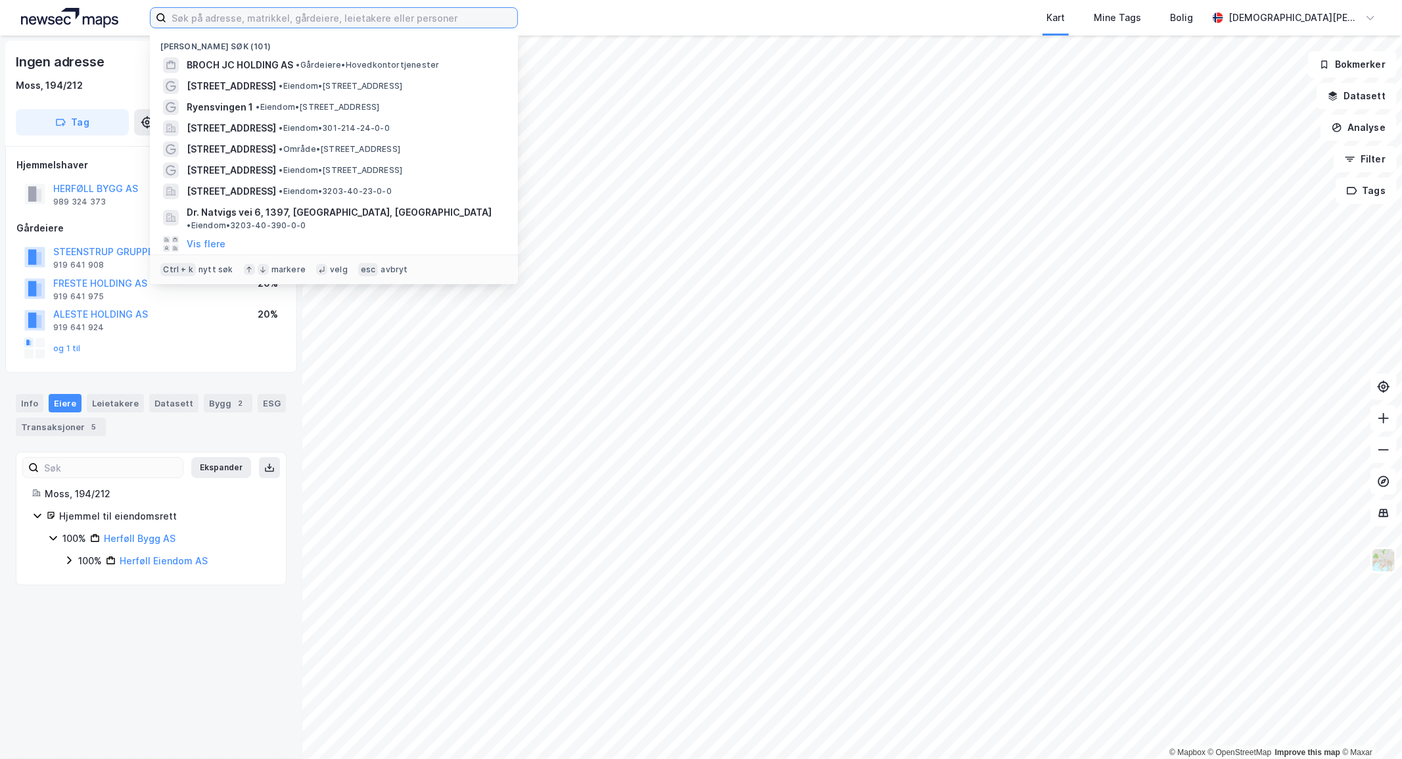
click at [278, 17] on input at bounding box center [341, 18] width 351 height 20
click at [386, 15] on input at bounding box center [341, 18] width 351 height 20
paste input "SKANDINAVISK BATTERIIMPORT [GEOGRAPHIC_DATA] AS"
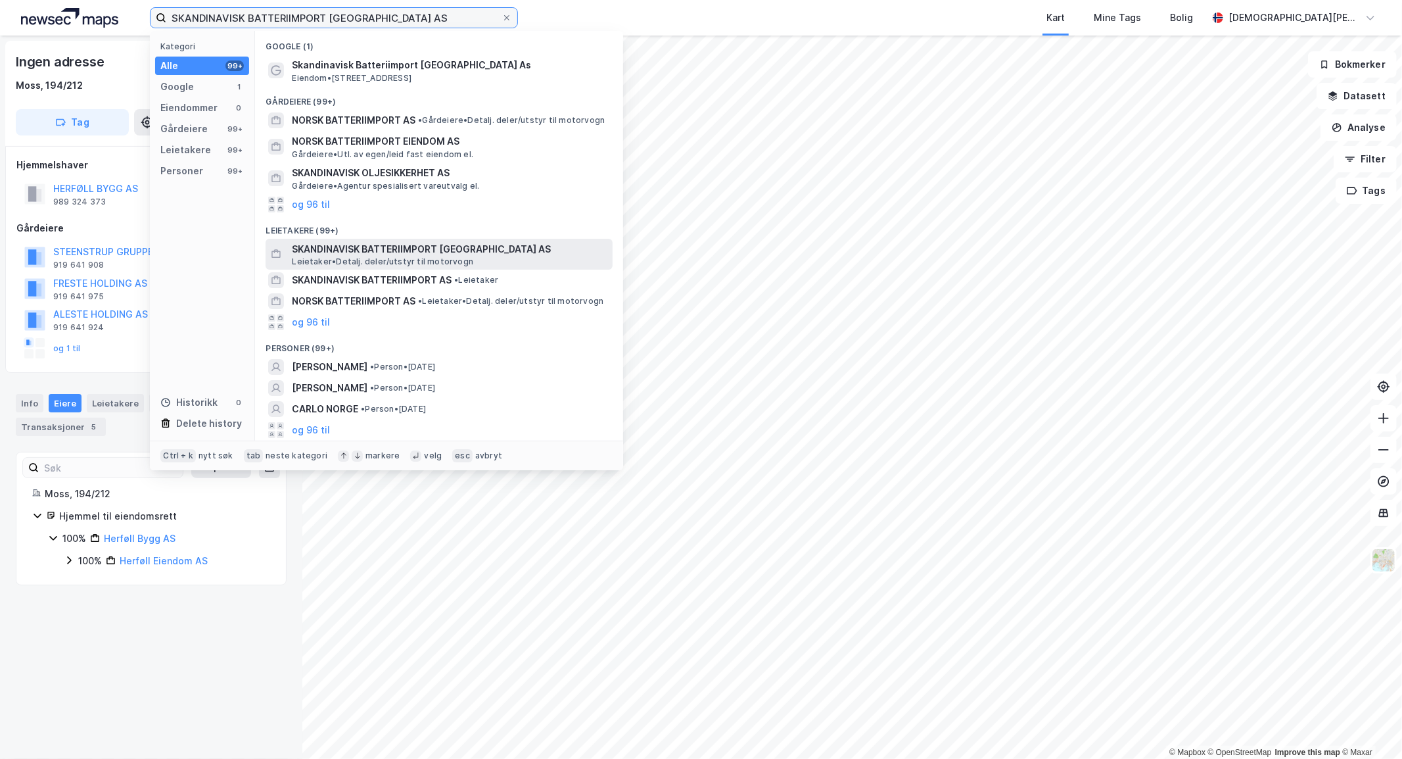
type input "SKANDINAVISK BATTERIIMPORT [GEOGRAPHIC_DATA] AS"
click at [406, 253] on span "SKANDINAVISK BATTERIIMPORT [GEOGRAPHIC_DATA] AS" at bounding box center [449, 249] width 315 height 16
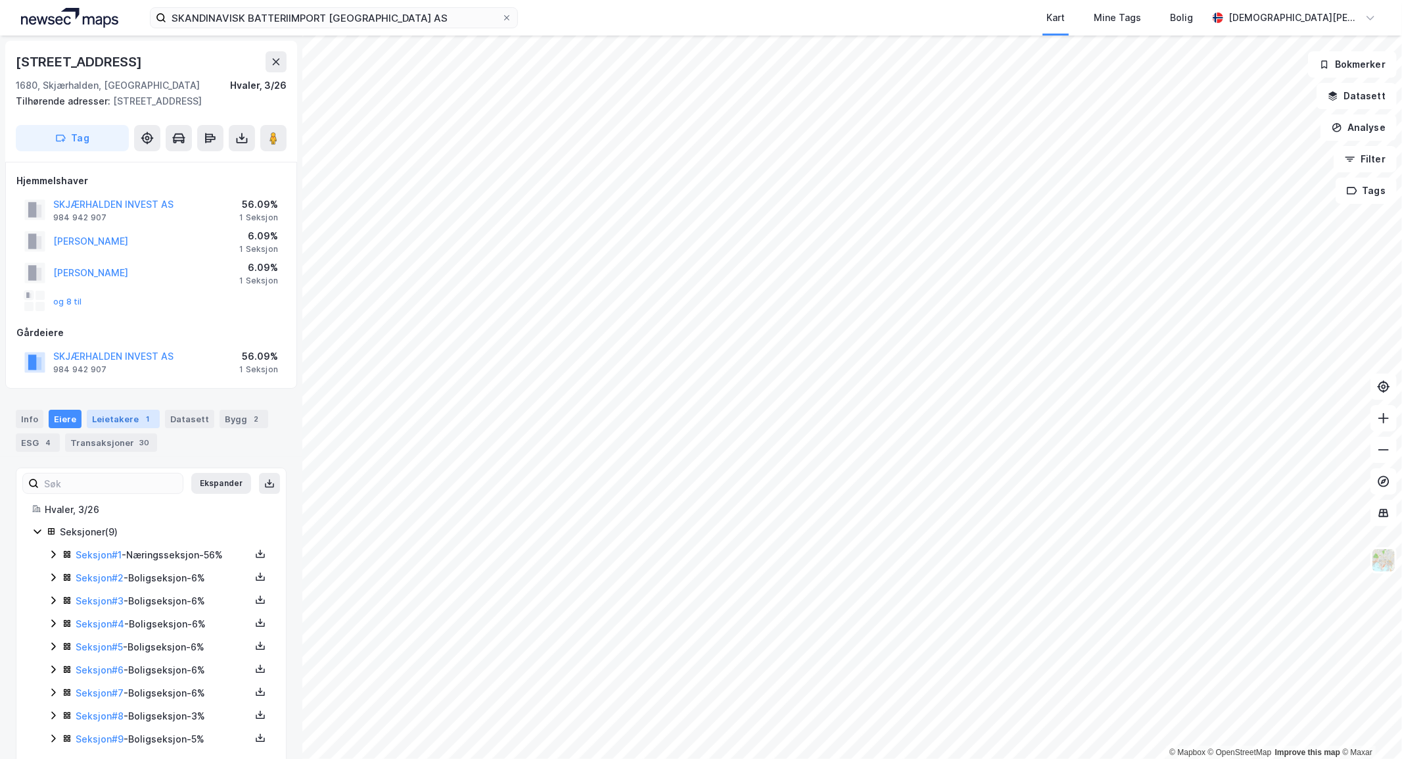
click at [128, 409] on div "Leietakere 1" at bounding box center [123, 418] width 73 height 18
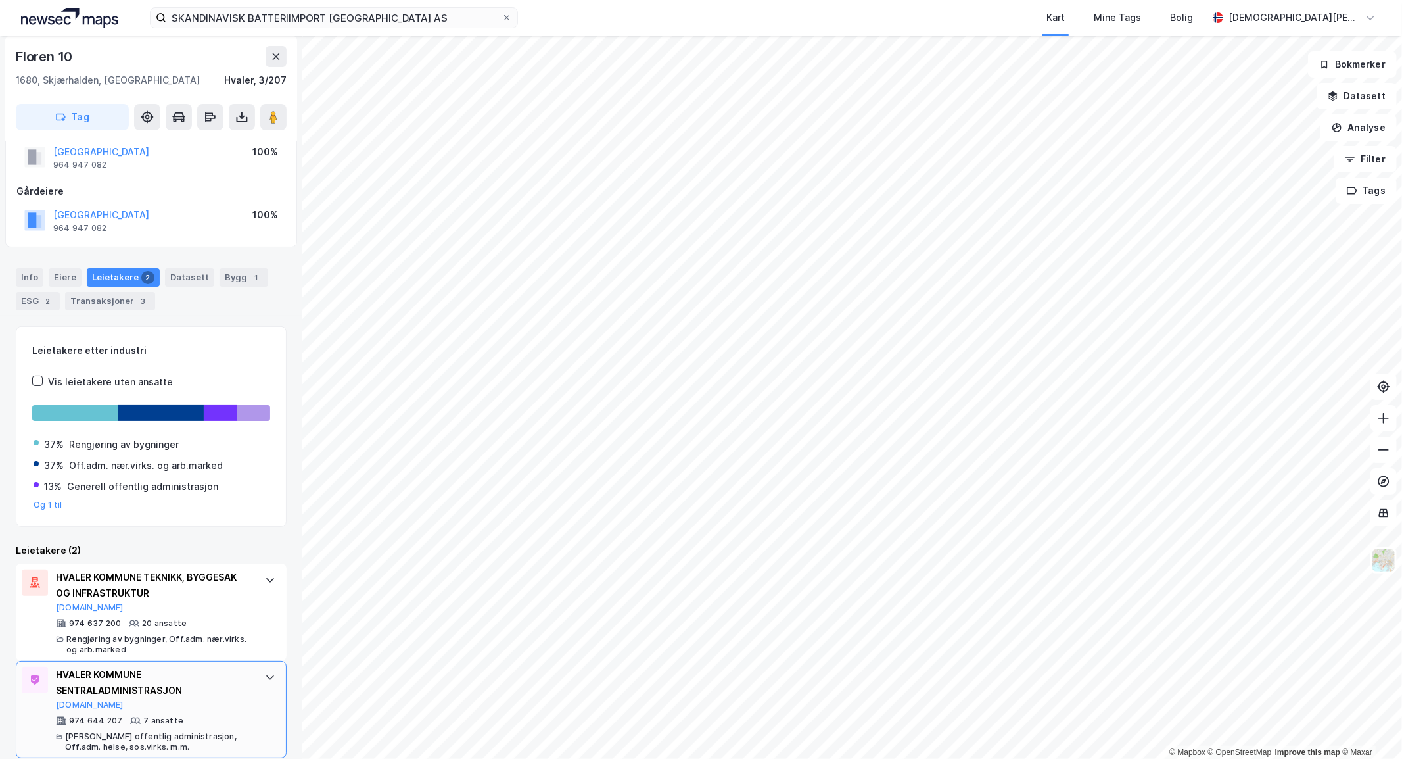
scroll to position [51, 0]
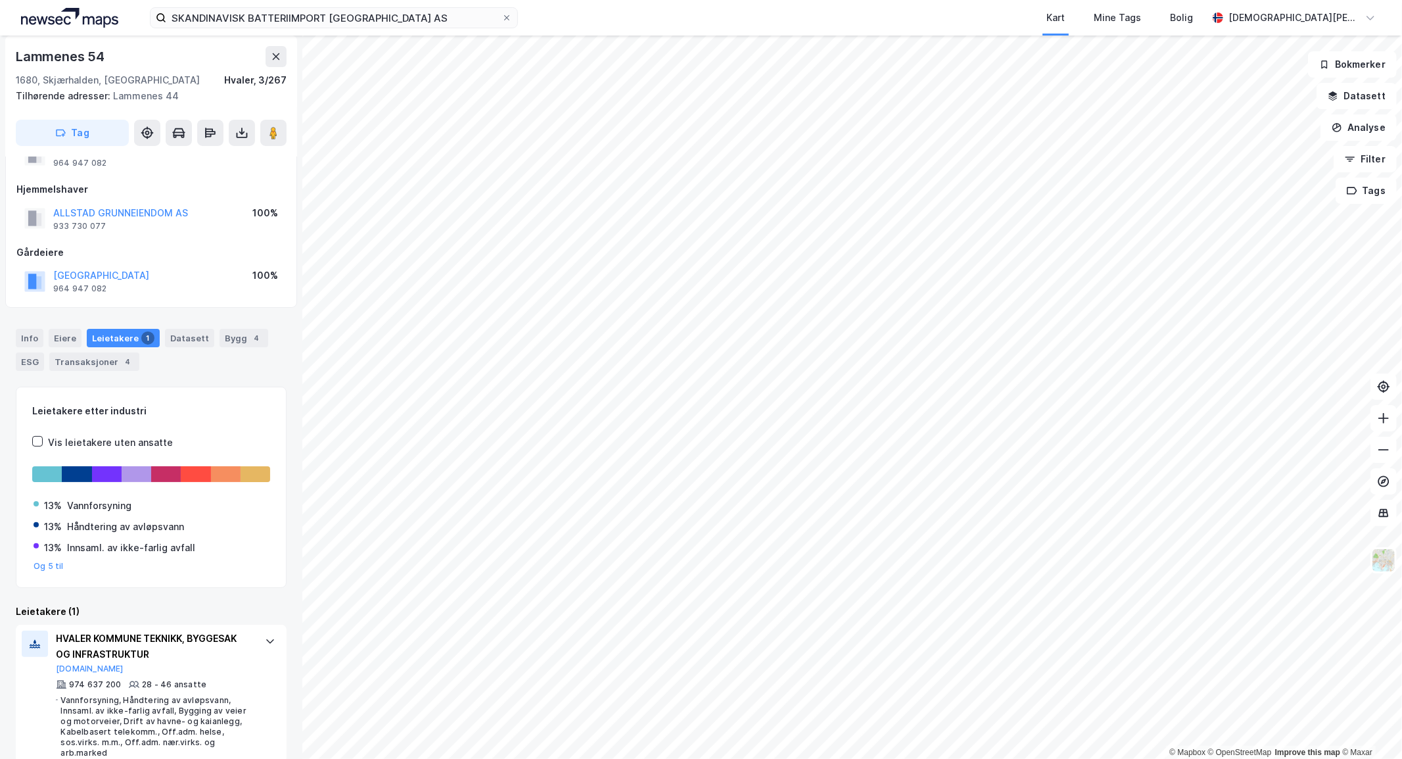
scroll to position [75, 0]
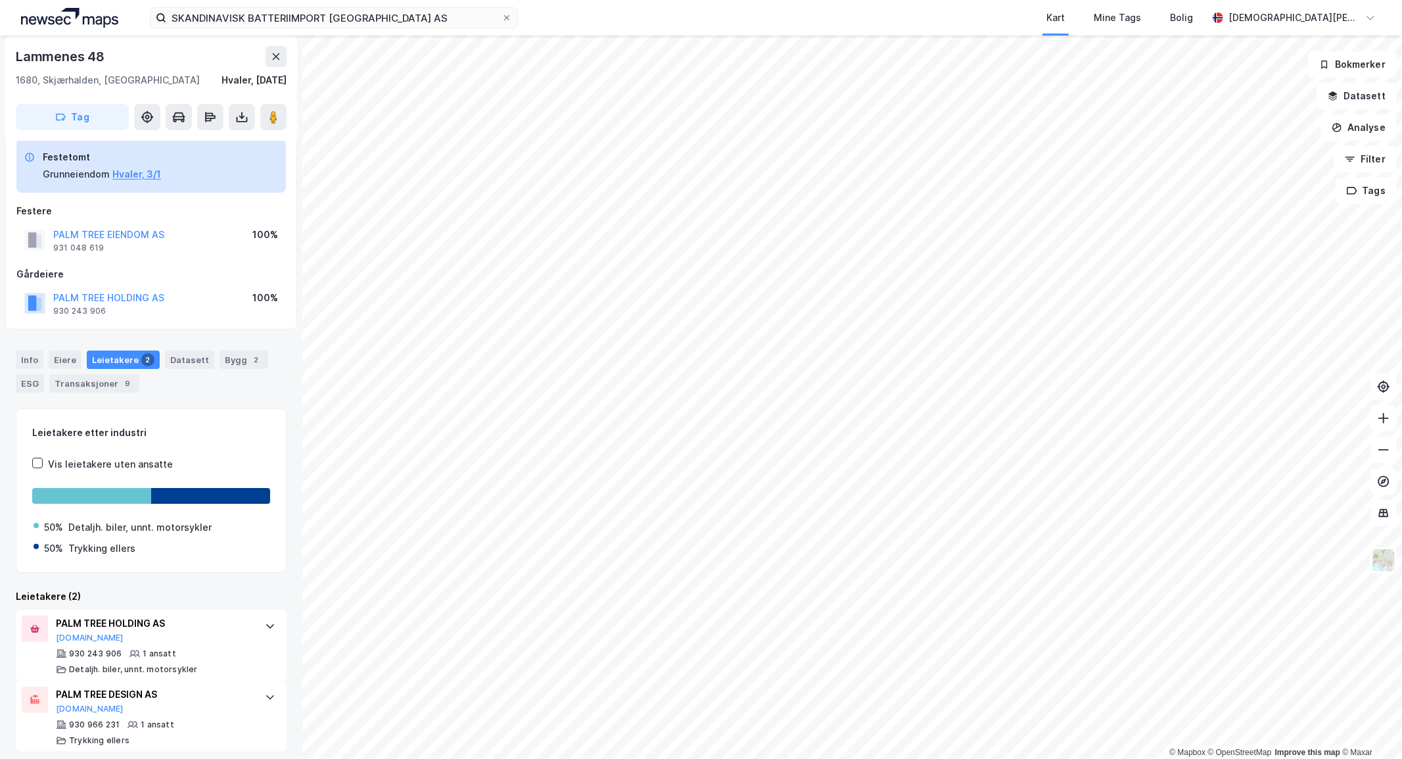
scroll to position [27, 0]
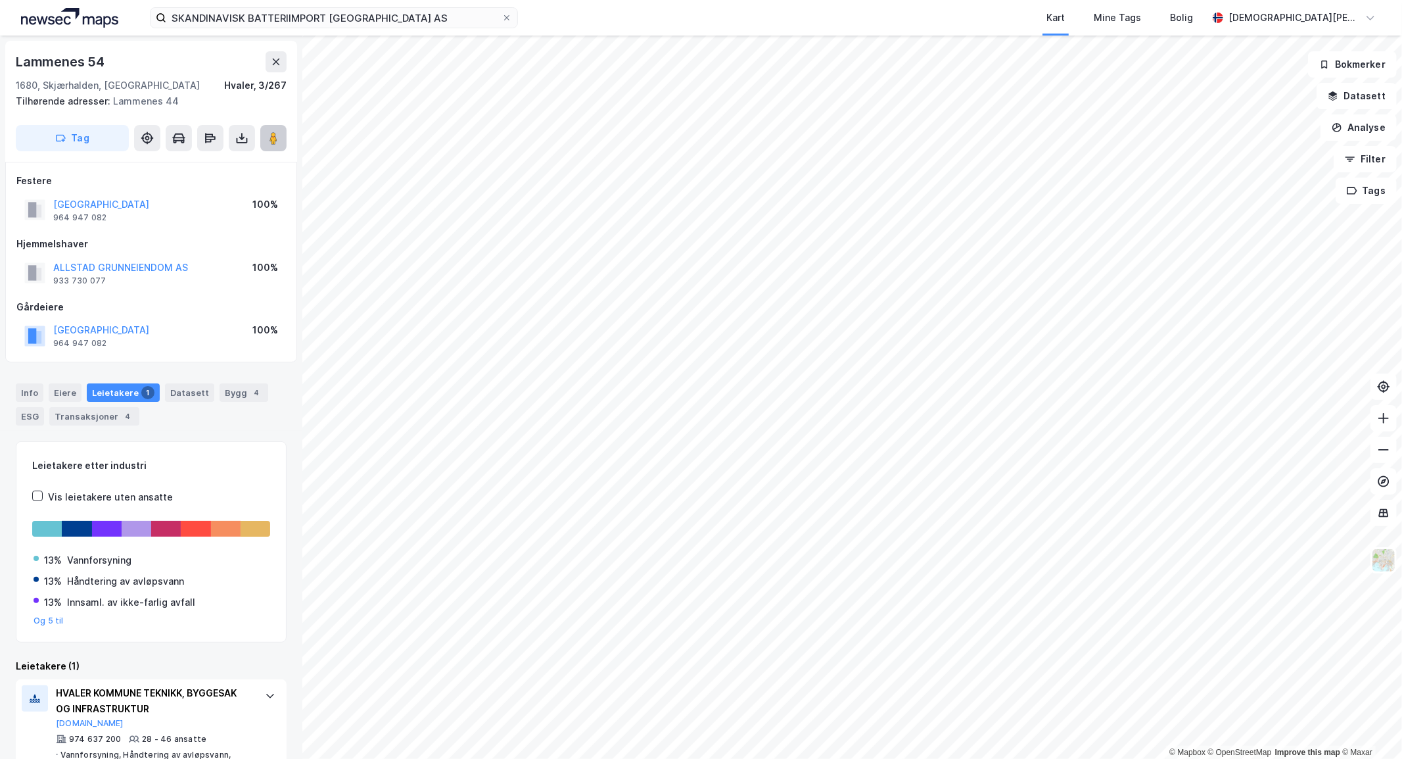
click at [271, 134] on button at bounding box center [273, 138] width 26 height 26
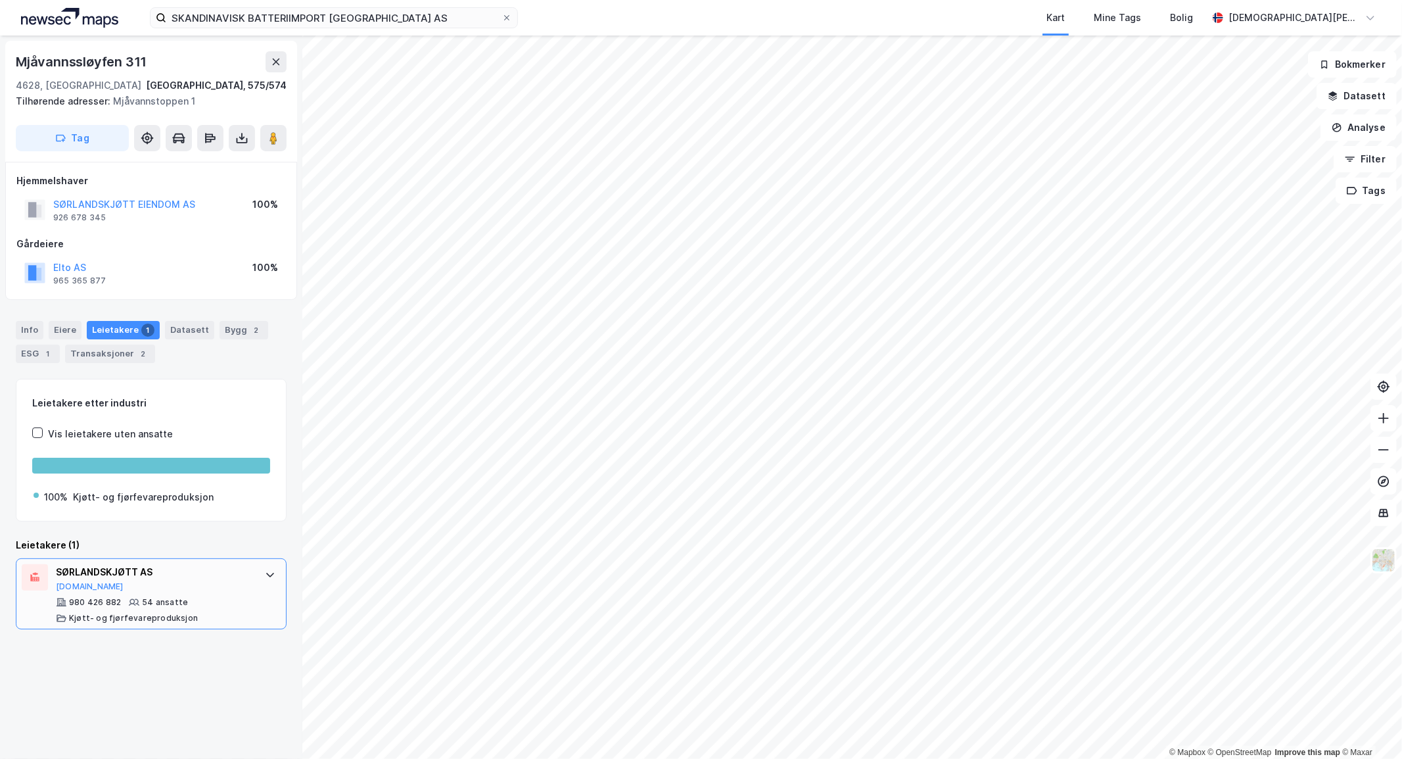
click at [260, 574] on div at bounding box center [270, 574] width 21 height 21
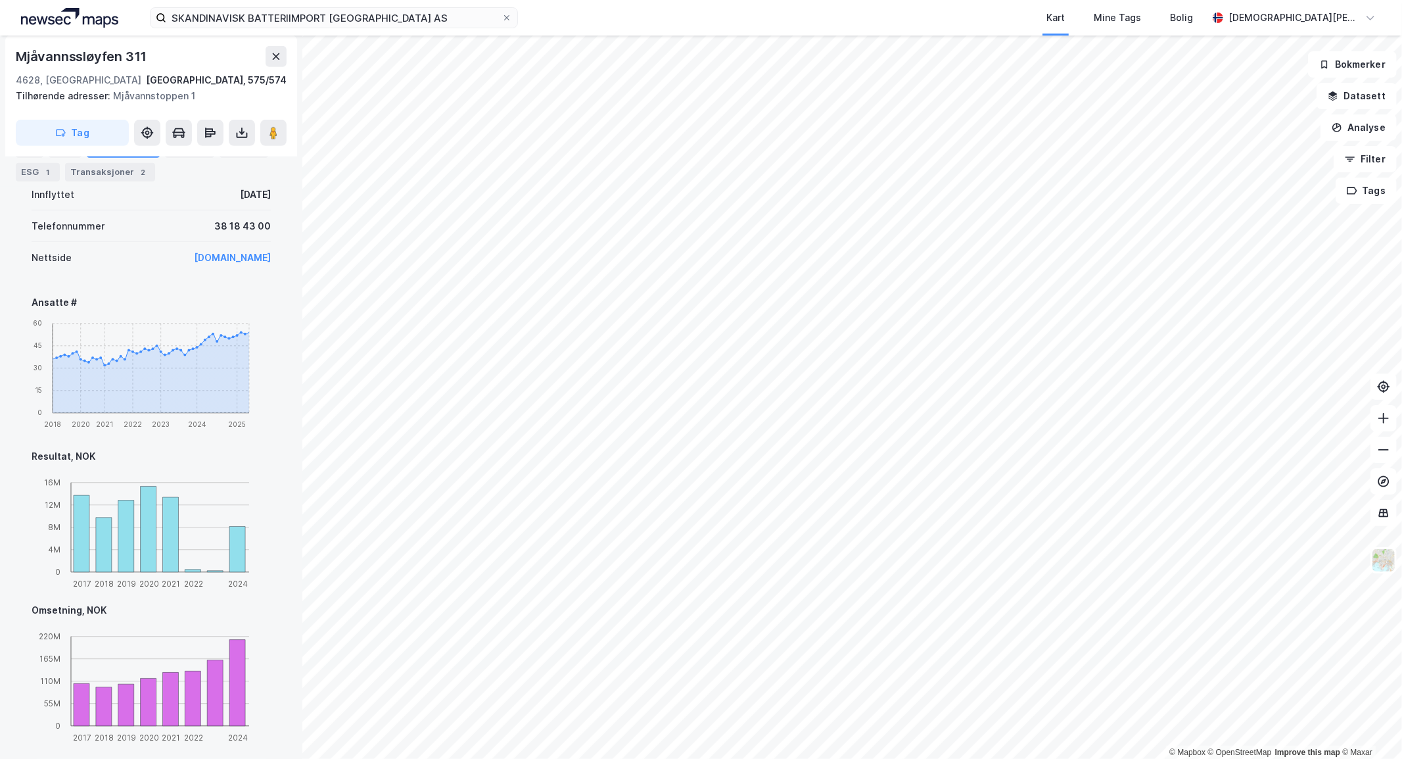
scroll to position [619, 0]
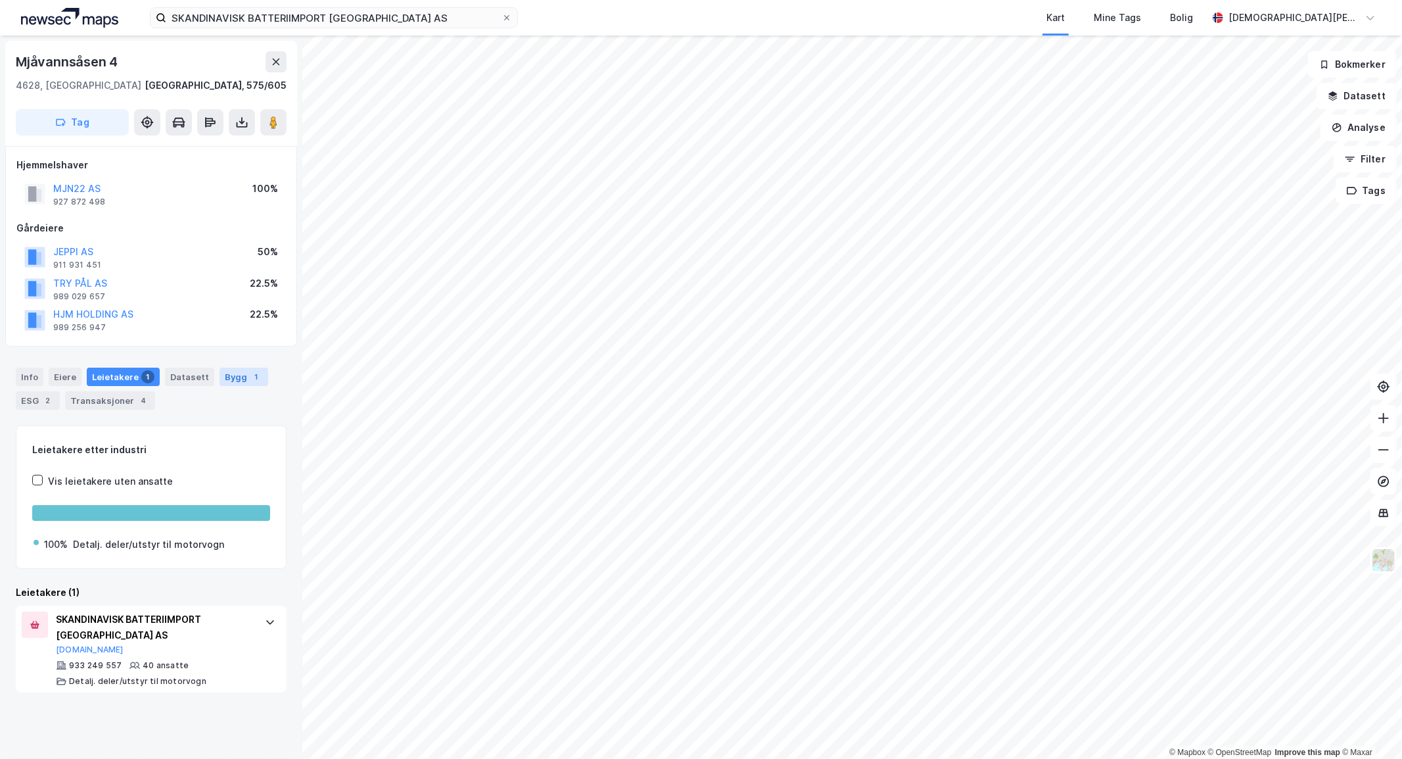
click at [250, 372] on div "1" at bounding box center [256, 376] width 13 height 13
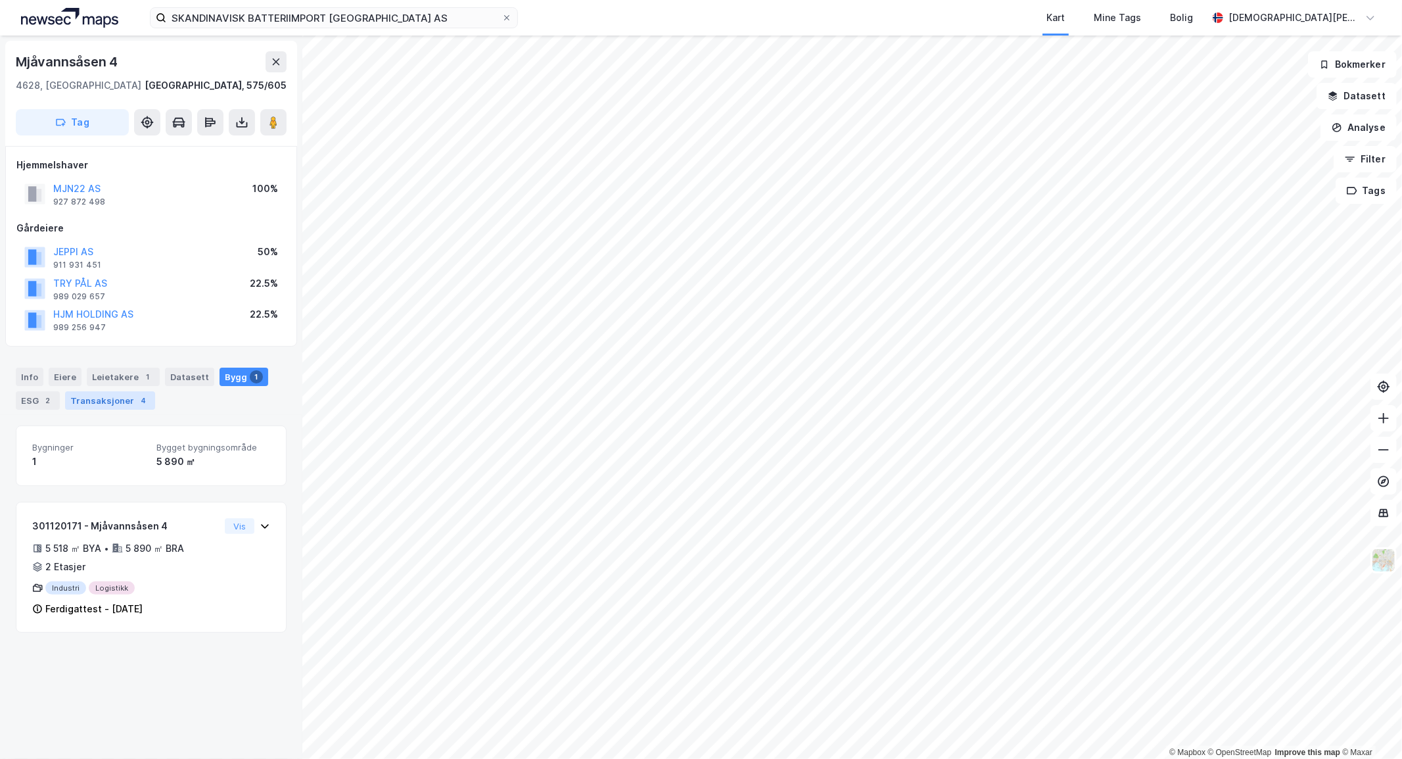
click at [126, 408] on div "Transaksjoner 4" at bounding box center [110, 400] width 90 height 18
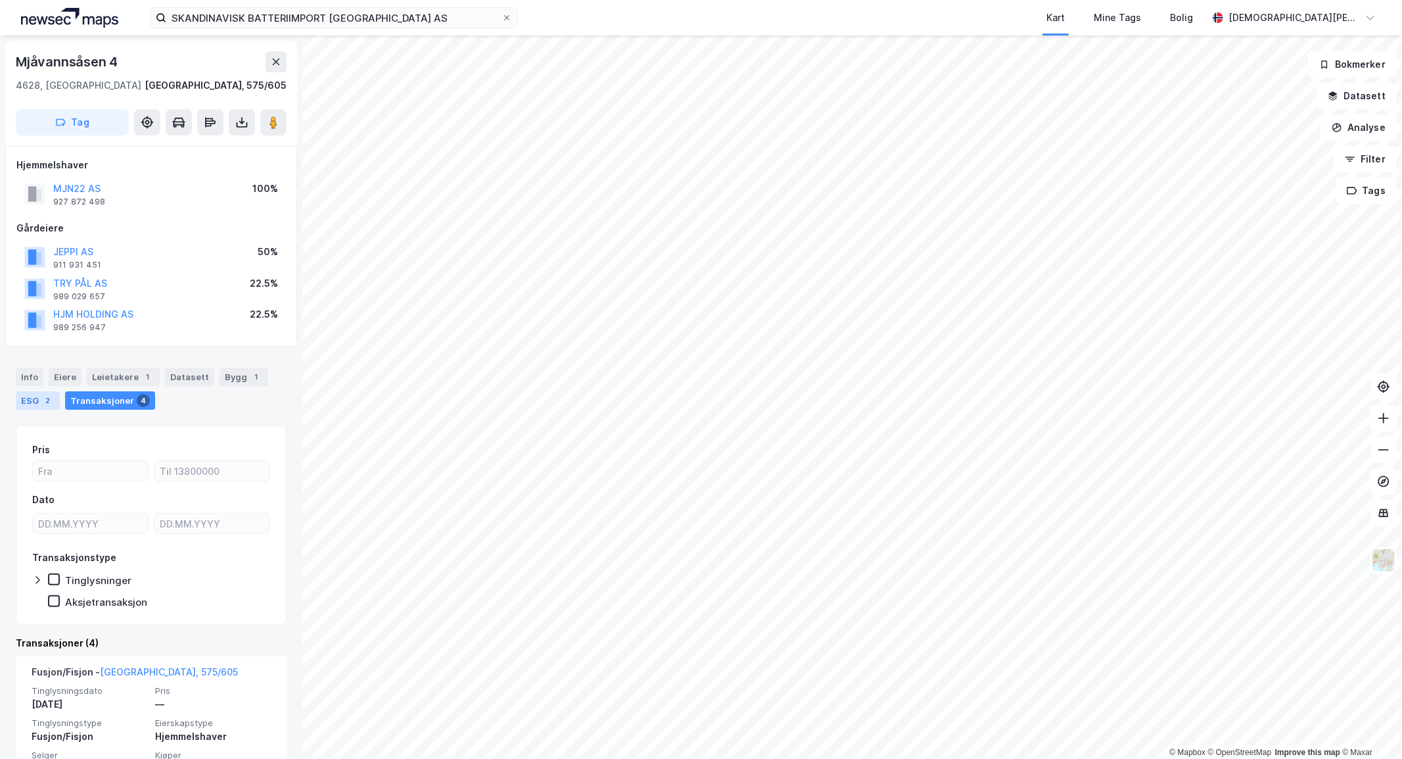
click at [30, 399] on div "ESG 2" at bounding box center [38, 400] width 44 height 18
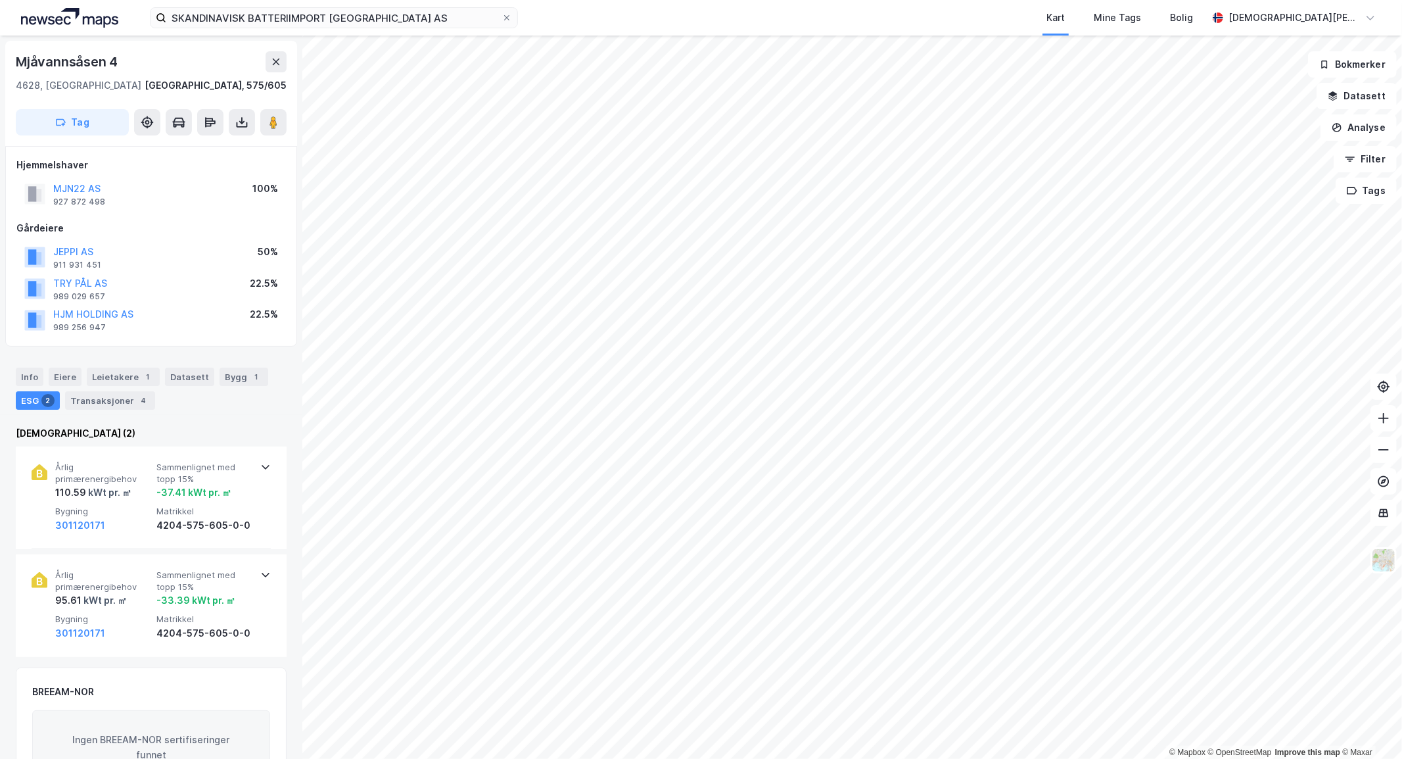
click at [945, 0] on html "SKANDINAVISK BATTERIIMPORT [GEOGRAPHIC_DATA] AS Kart Mine Tags Bolig [PERSON_NA…" at bounding box center [701, 379] width 1402 height 759
click at [230, 383] on div "Bygg 1" at bounding box center [244, 376] width 49 height 18
